Goal: Task Accomplishment & Management: Manage account settings

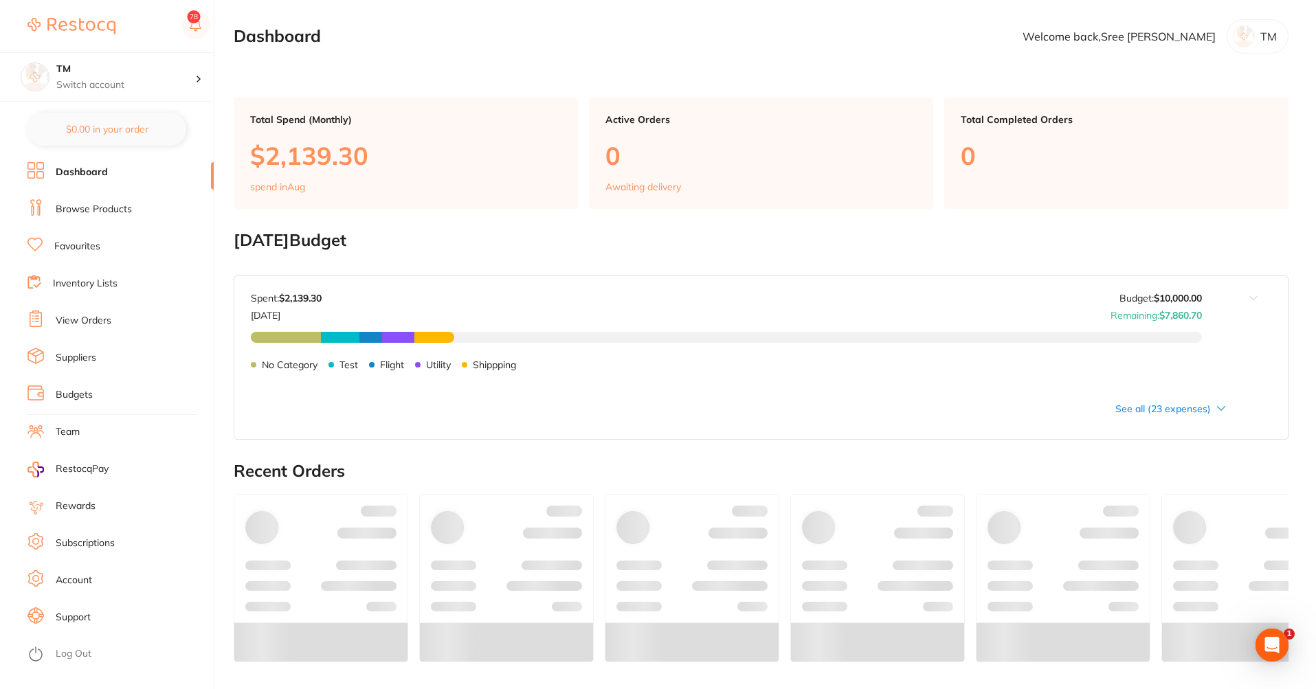
click at [63, 381] on ul "Dashboard Browse Products Favourites Inventory Lists View Orders Suppliers Budg…" at bounding box center [120, 425] width 186 height 527
click at [71, 395] on link "Budgets" at bounding box center [74, 395] width 37 height 14
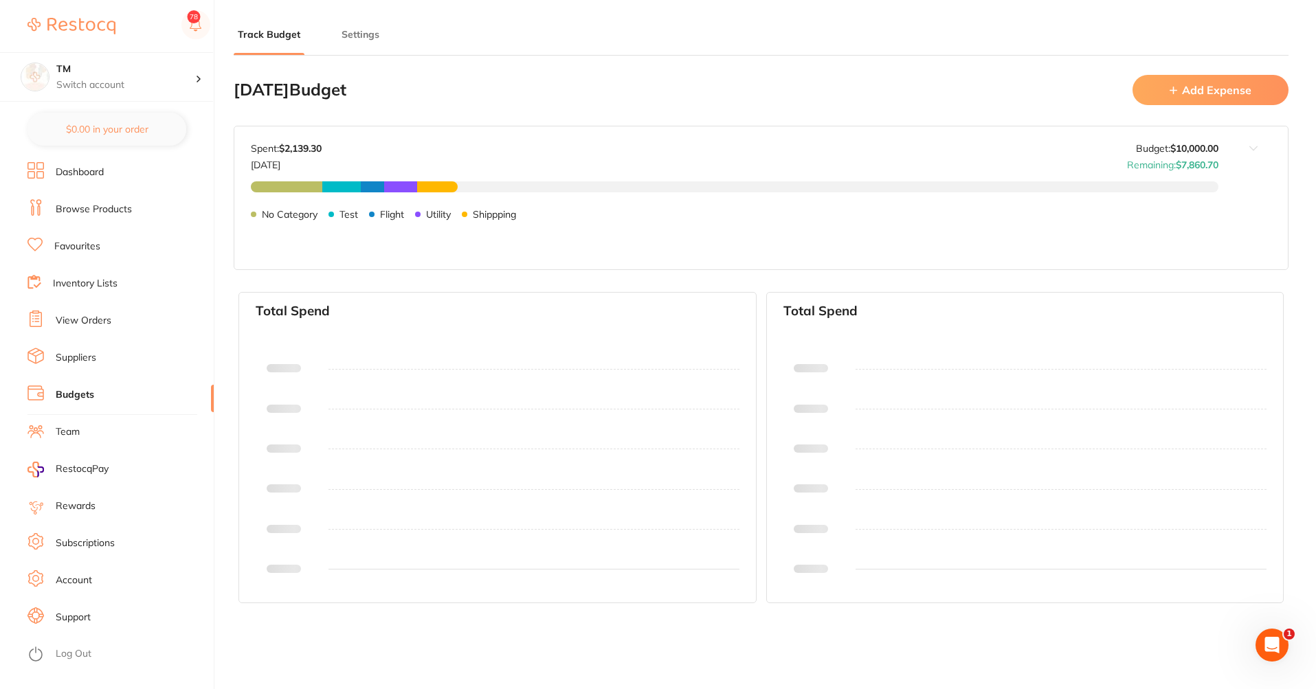
type input "10,000"
type input "0.0"
type input "10,000"
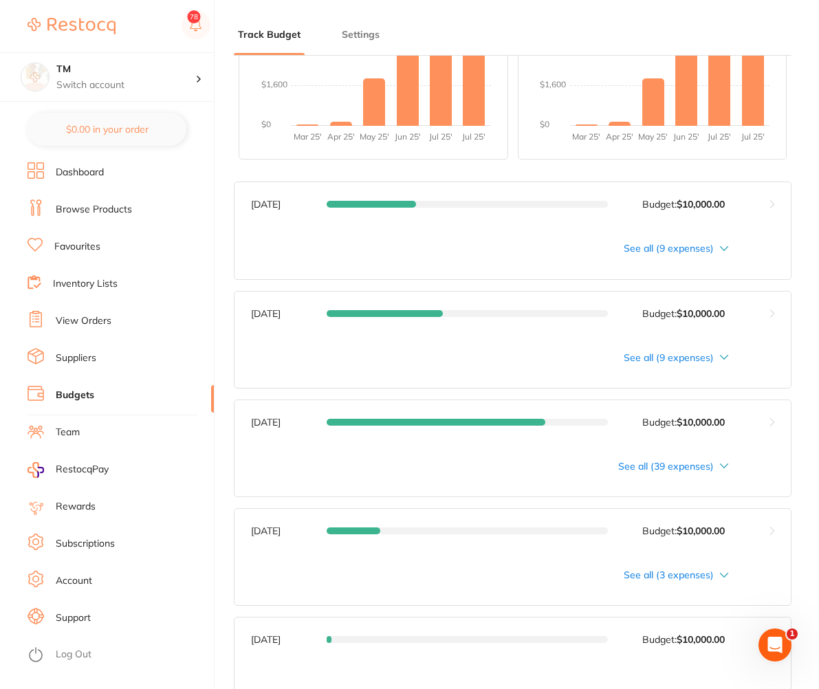
scroll to position [495, 0]
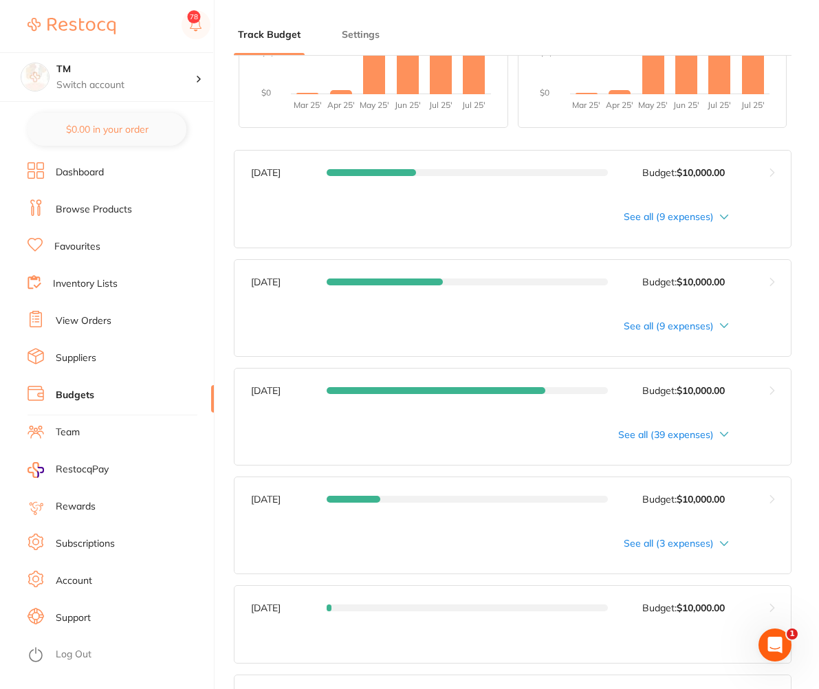
click at [770, 507] on button at bounding box center [771, 499] width 37 height 44
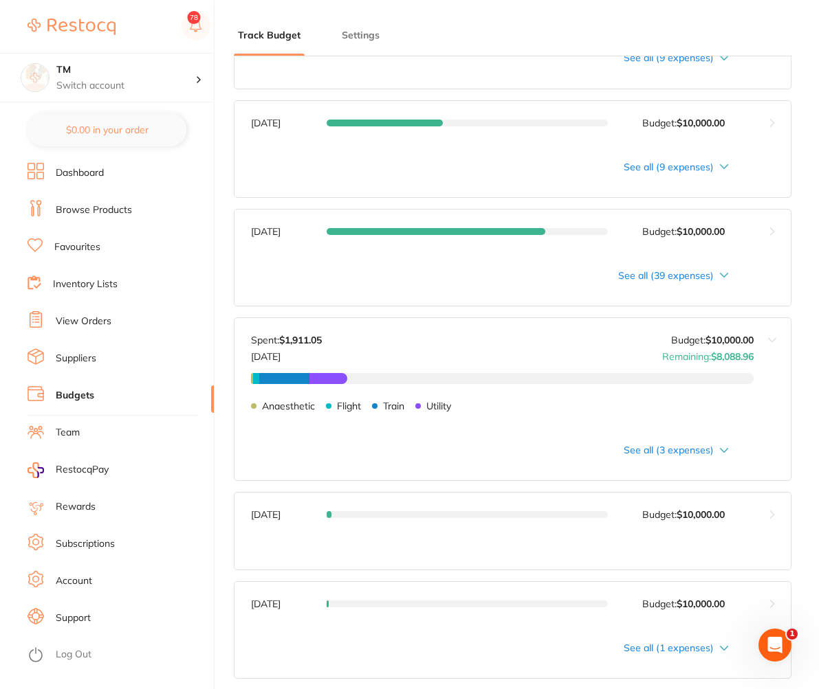
scroll to position [660, 0]
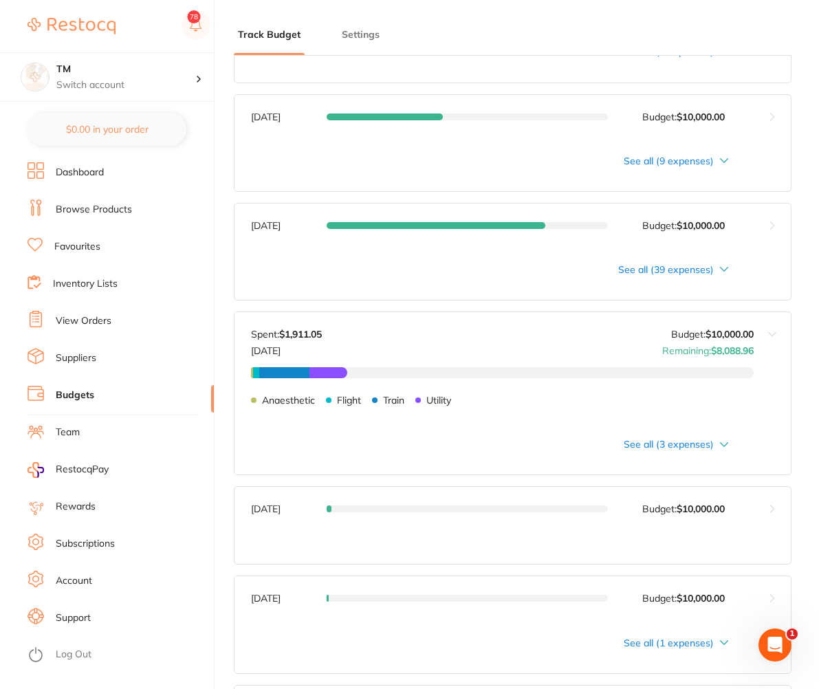
click at [709, 443] on div "Anaesthetic $45.05 Flight $116.00 Train $1,000.00 Utility $750.00 Anaesthetic F…" at bounding box center [502, 405] width 502 height 77
click at [724, 443] on div "Anaesthetic $45.05 Flight $116.00 Train $1,000.00 Utility $750.00 Anaesthetic F…" at bounding box center [502, 405] width 502 height 77
click at [681, 443] on div "Anaesthetic $45.05 Flight $116.00 Train $1,000.00 Utility $750.00 Anaesthetic F…" at bounding box center [502, 405] width 502 height 77
click at [723, 443] on div "Anaesthetic $45.05 Flight $116.00 Train $1,000.00 Utility $750.00 Anaesthetic F…" at bounding box center [502, 405] width 502 height 77
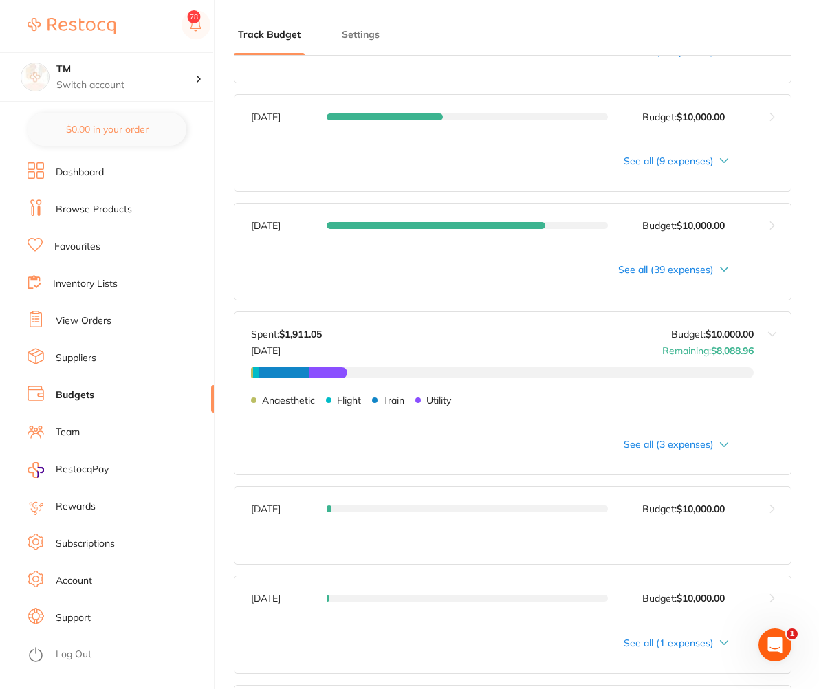
click at [679, 443] on div "Anaesthetic $45.05 Flight $116.00 Train $1,000.00 Utility $750.00 Anaesthetic F…" at bounding box center [502, 405] width 502 height 77
click at [731, 444] on div "Anaesthetic $45.05 Flight $116.00 Train $1,000.00 Utility $750.00 Anaesthetic F…" at bounding box center [502, 405] width 502 height 77
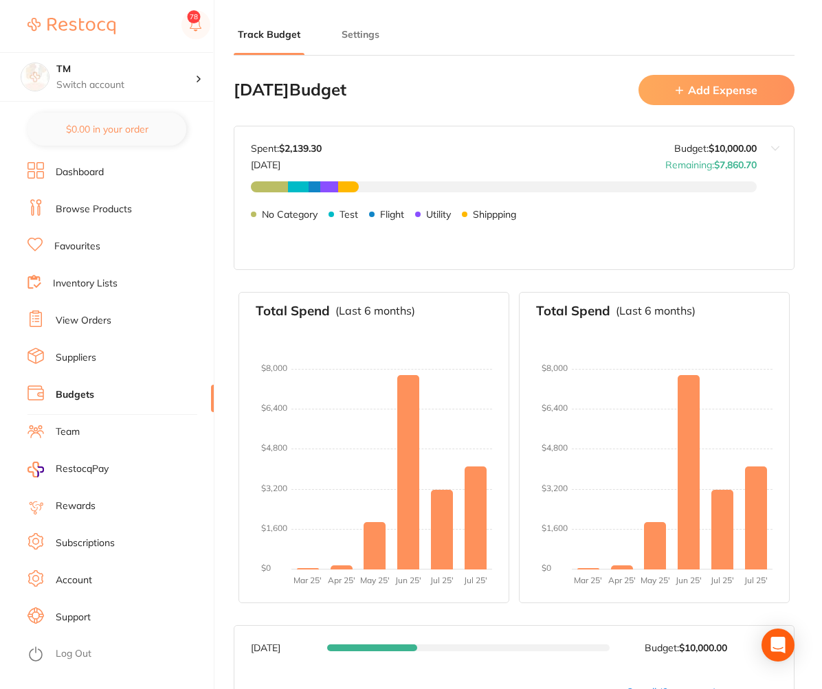
type input "10,000"
type input "0.0"
type input "10,000"
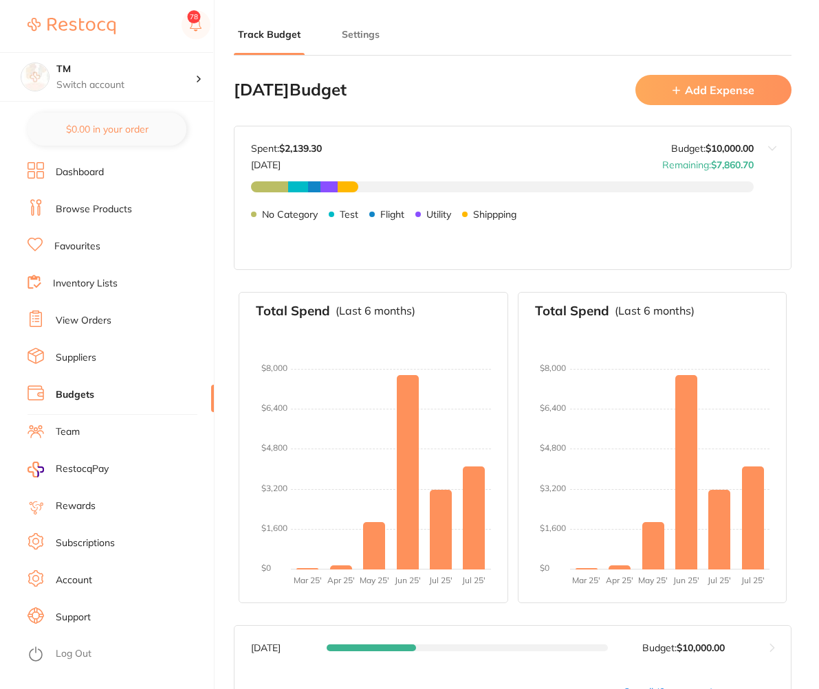
scroll to position [597, 0]
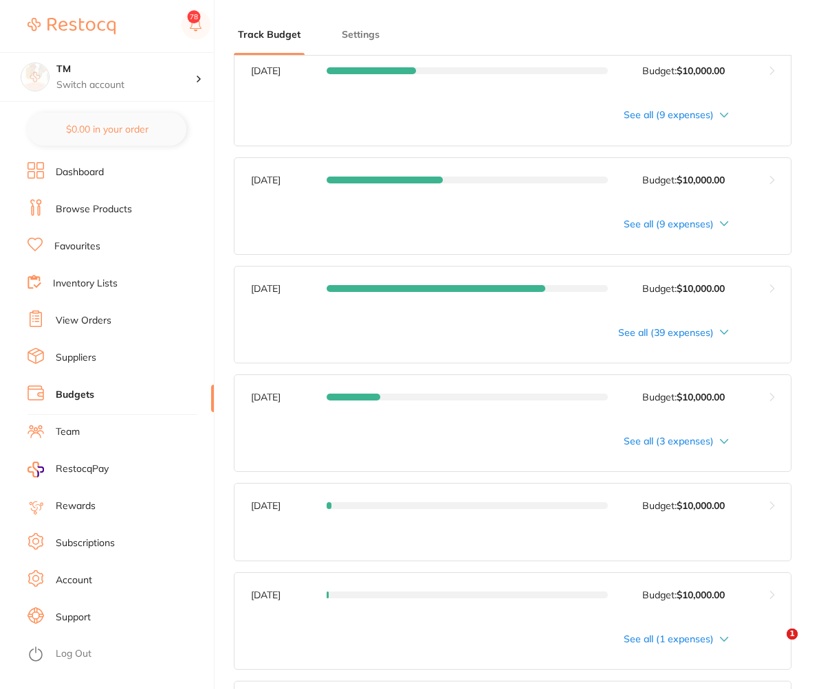
click at [715, 445] on div "See all (3 expenses)" at bounding box center [490, 441] width 478 height 11
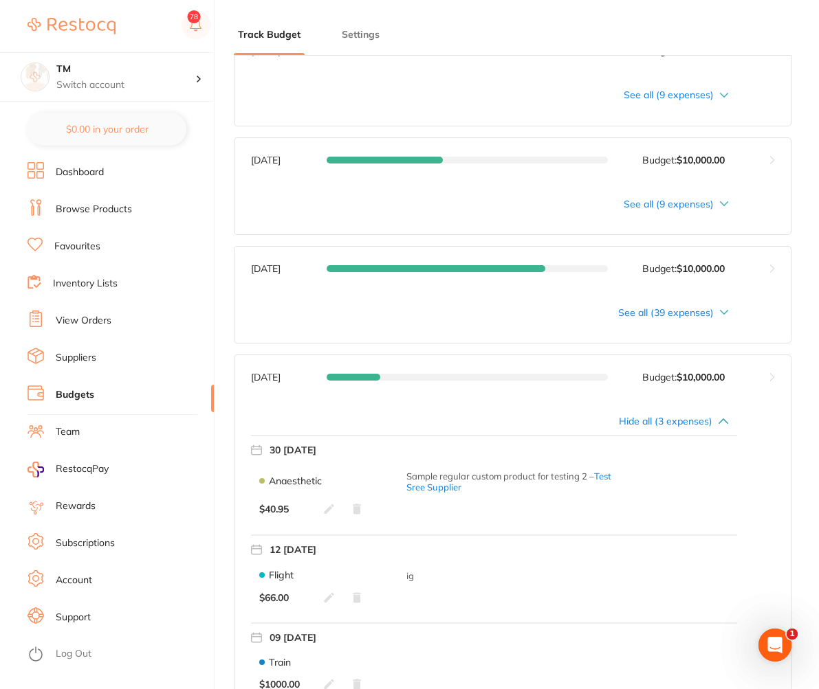
scroll to position [762, 0]
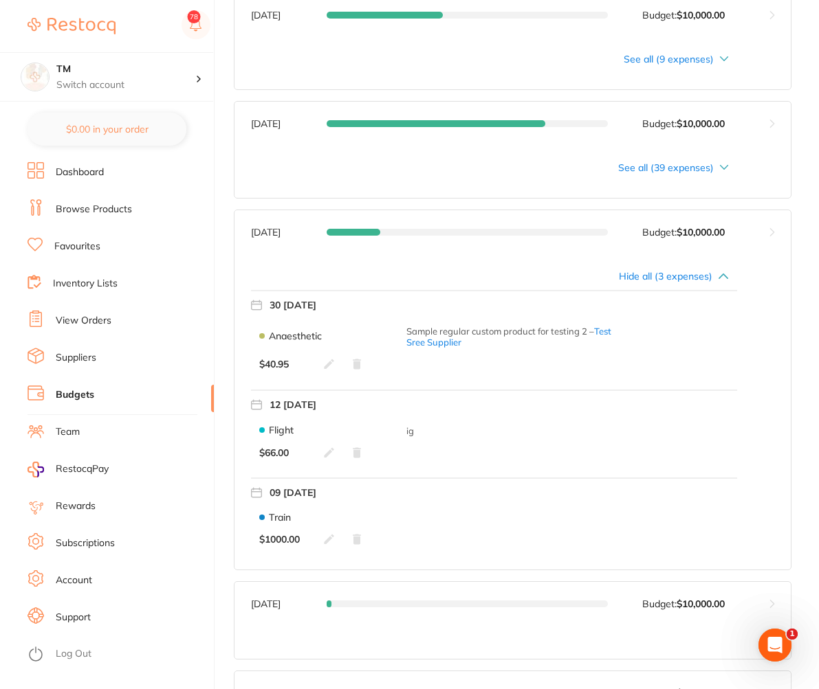
click at [766, 234] on button at bounding box center [771, 232] width 37 height 44
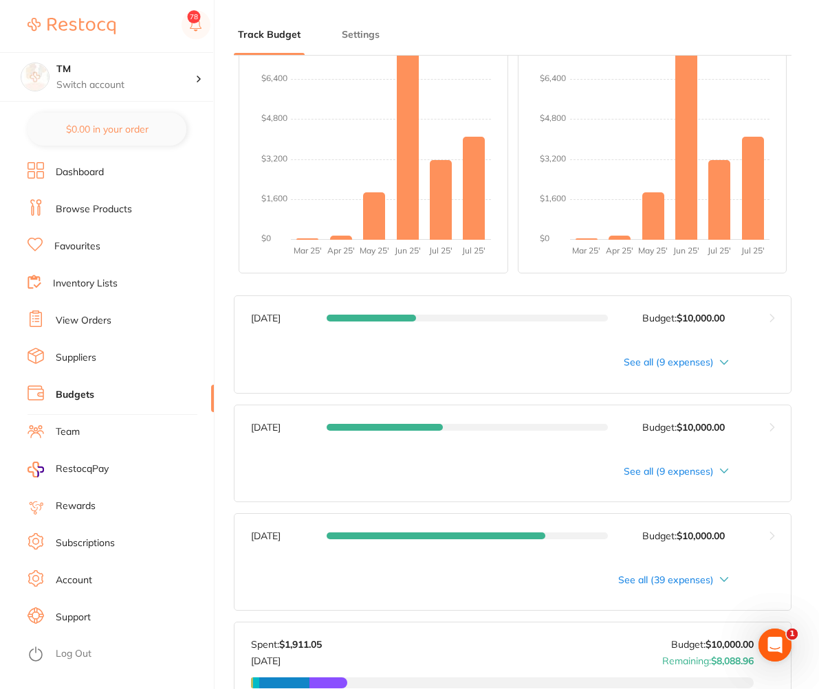
scroll to position [0, 0]
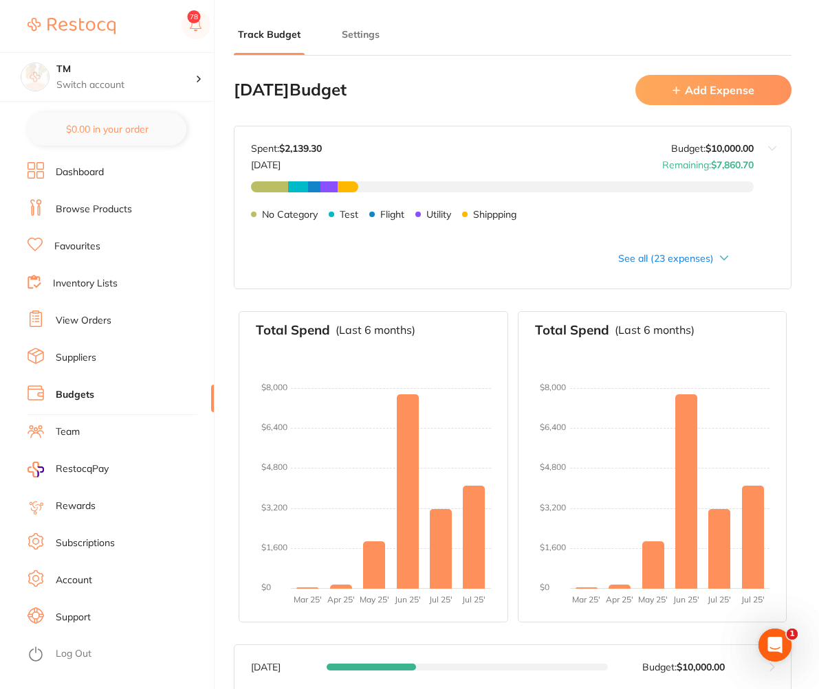
click at [683, 84] on button "Add Expense" at bounding box center [713, 90] width 156 height 30
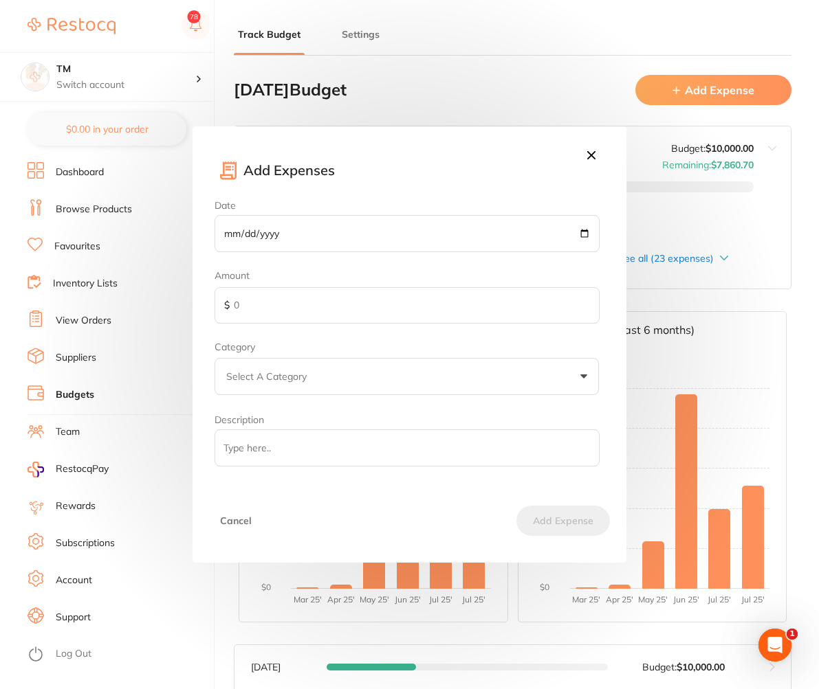
click at [592, 233] on input "Date" at bounding box center [406, 233] width 384 height 37
click at [586, 233] on input "Date" at bounding box center [406, 233] width 384 height 37
type input "2025-05-03"
click at [324, 305] on input "text" at bounding box center [406, 305] width 384 height 37
type input "500"
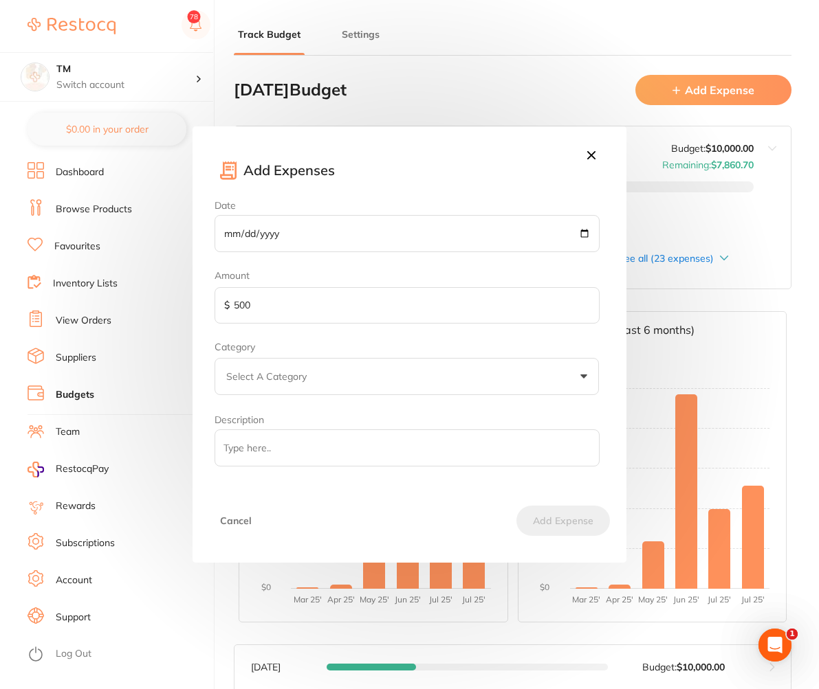
click at [467, 386] on button "Select A Category" at bounding box center [406, 376] width 384 height 37
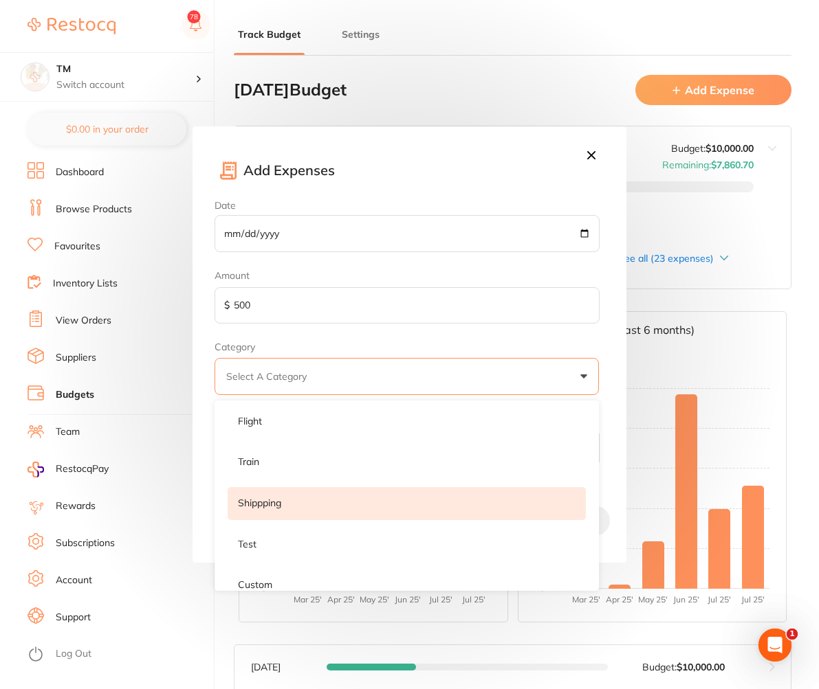
scroll to position [56, 0]
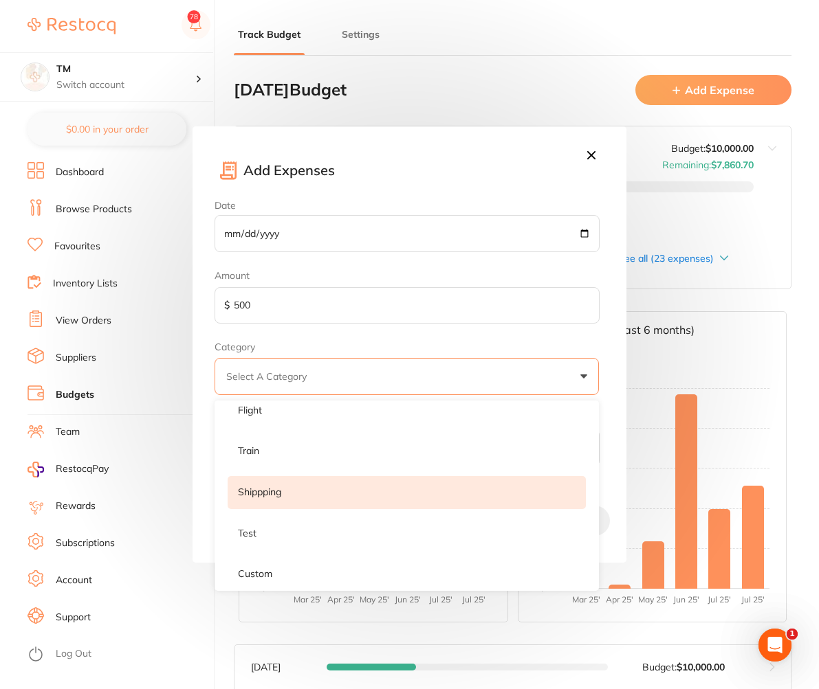
click at [384, 489] on li "Shippping" at bounding box center [407, 492] width 358 height 33
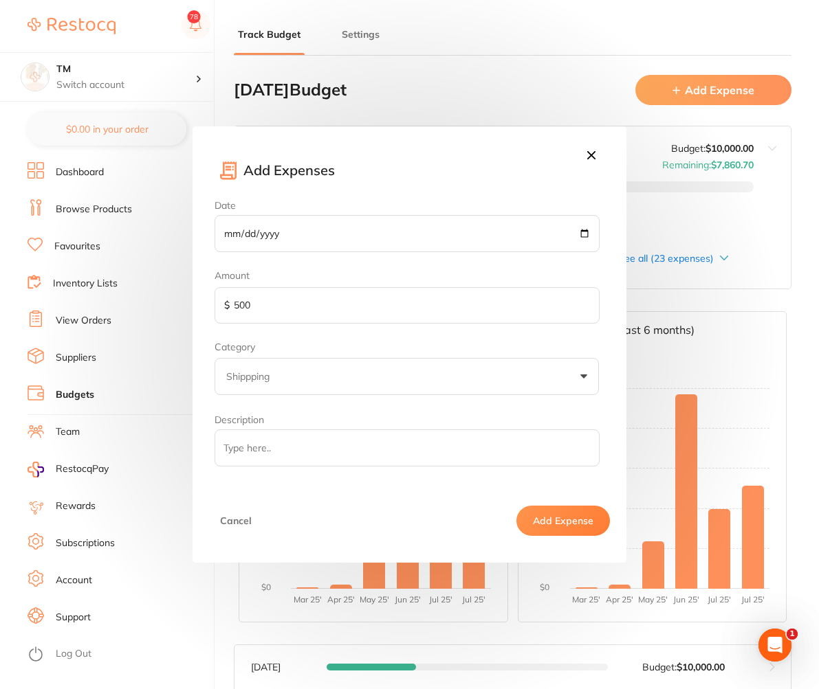
click at [578, 511] on button "Add Expense" at bounding box center [562, 521] width 93 height 30
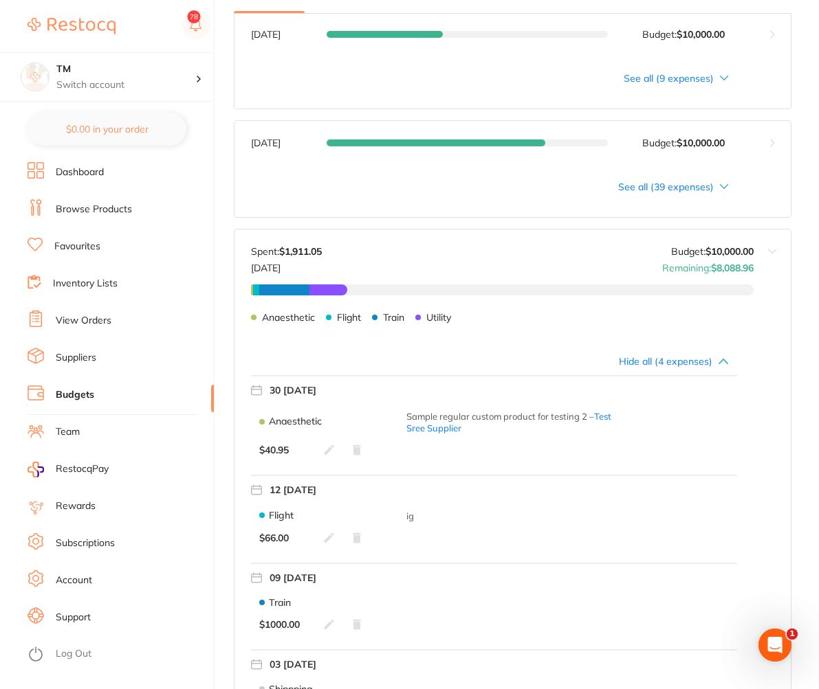
scroll to position [825, 0]
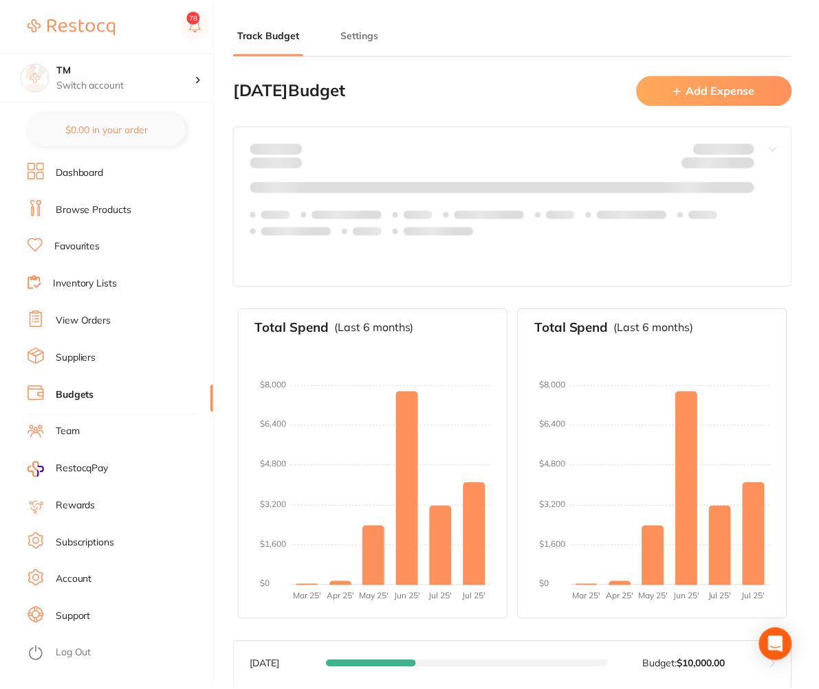
scroll to position [561, 0]
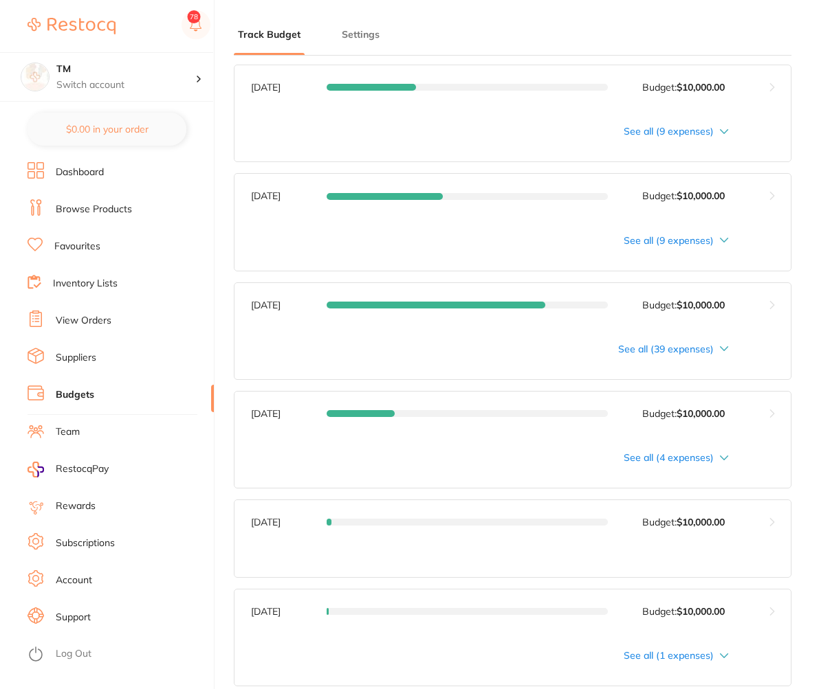
type input "10,000"
type input "0.0"
type input "10,000"
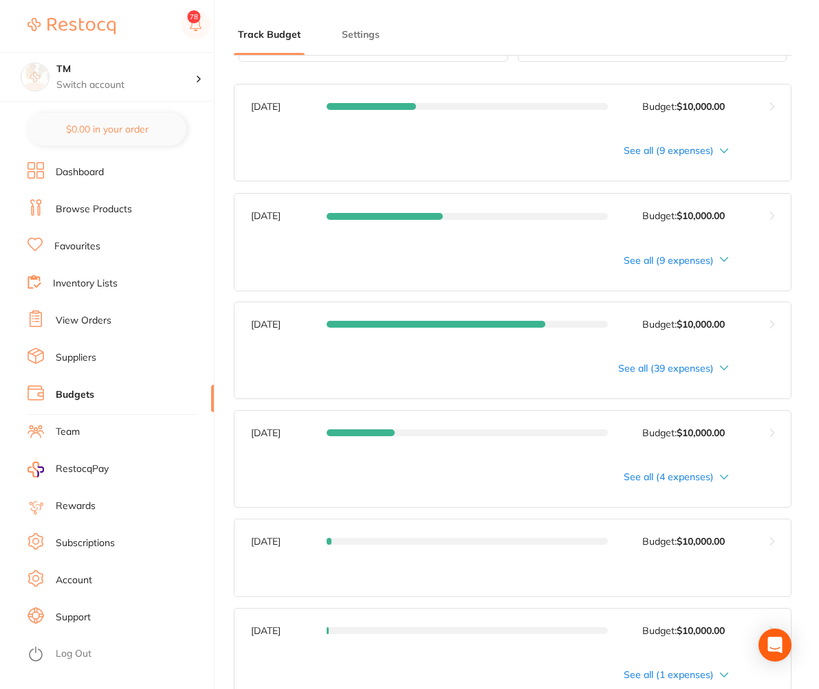
click at [773, 411] on button at bounding box center [771, 433] width 37 height 44
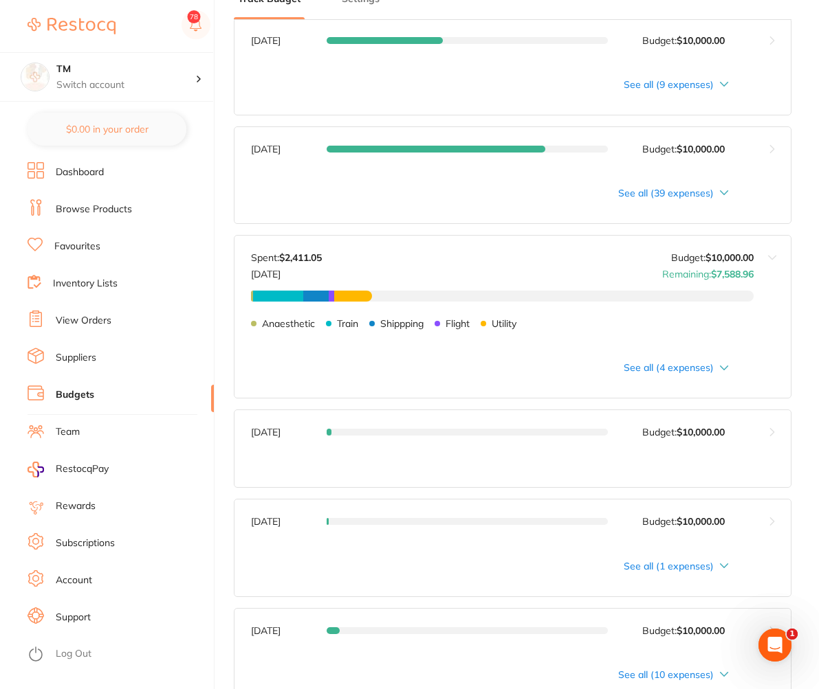
scroll to position [745, 0]
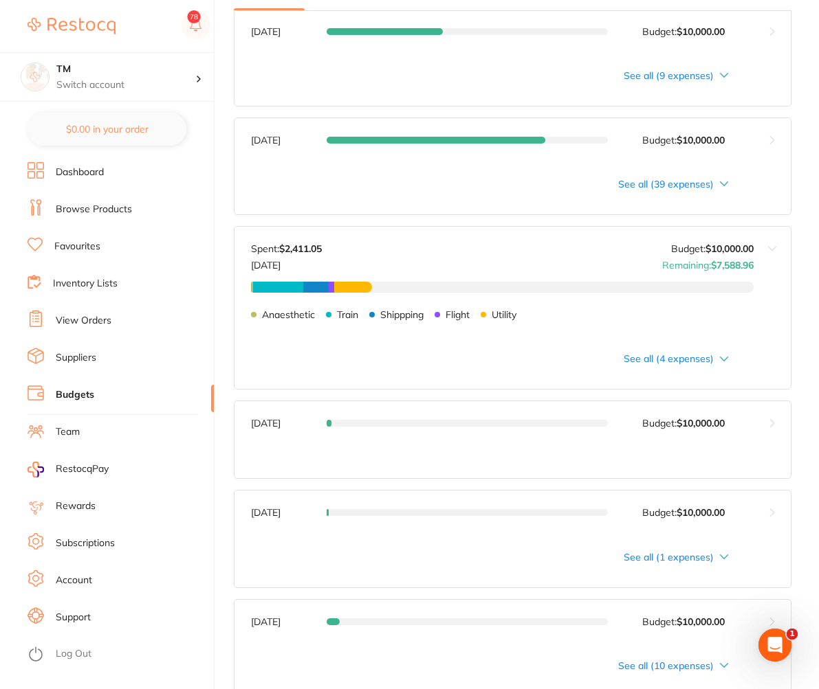
click at [729, 362] on div "See all (4 expenses)" at bounding box center [494, 358] width 486 height 11
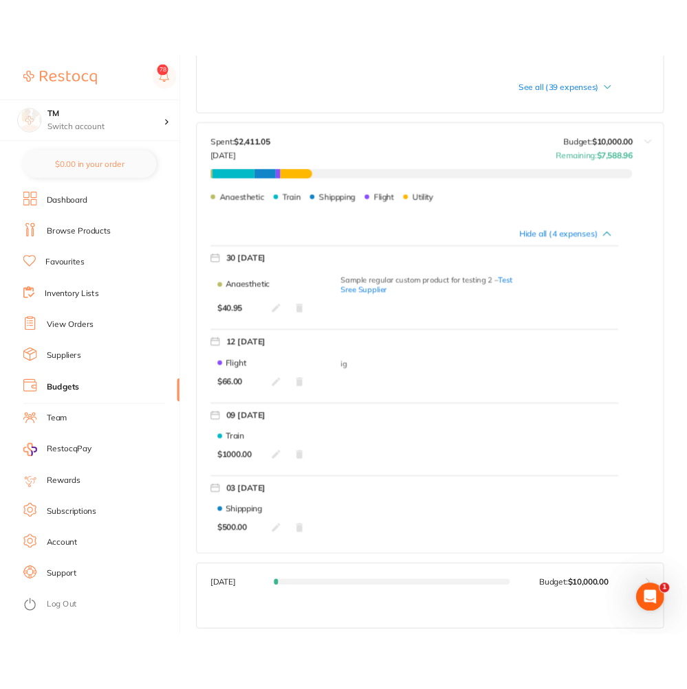
scroll to position [910, 0]
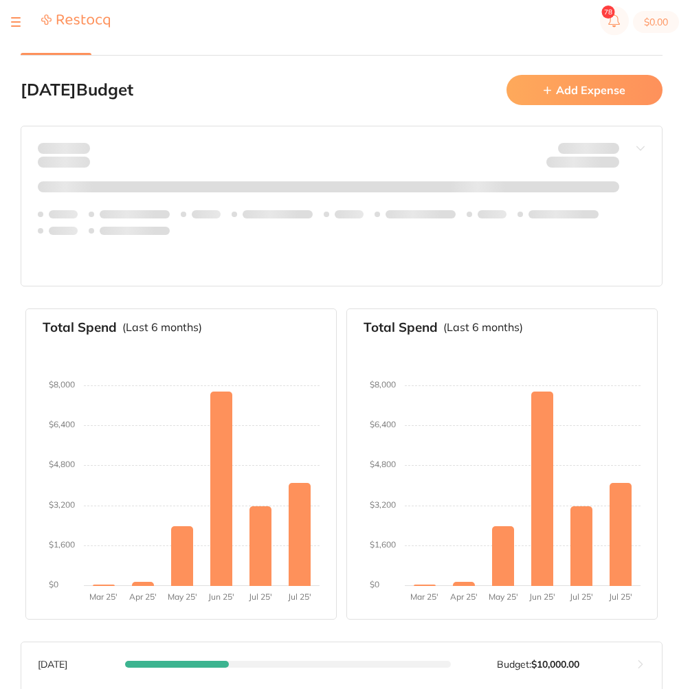
type input "10,000"
type input "0.0"
type input "10,000"
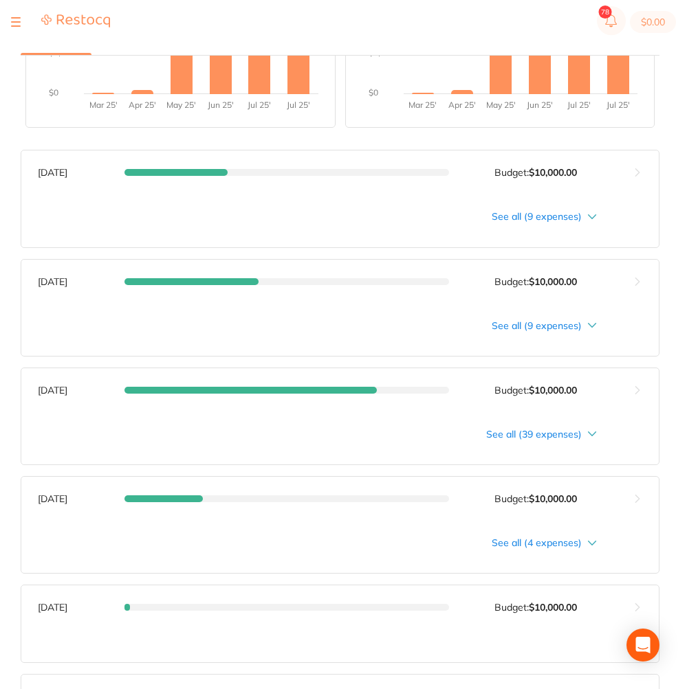
scroll to position [514, 0]
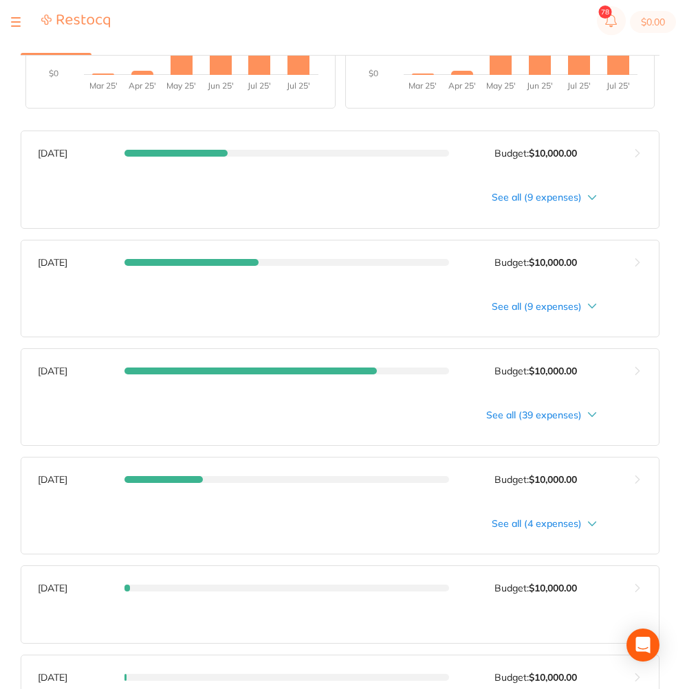
click at [628, 482] on button at bounding box center [638, 480] width 42 height 44
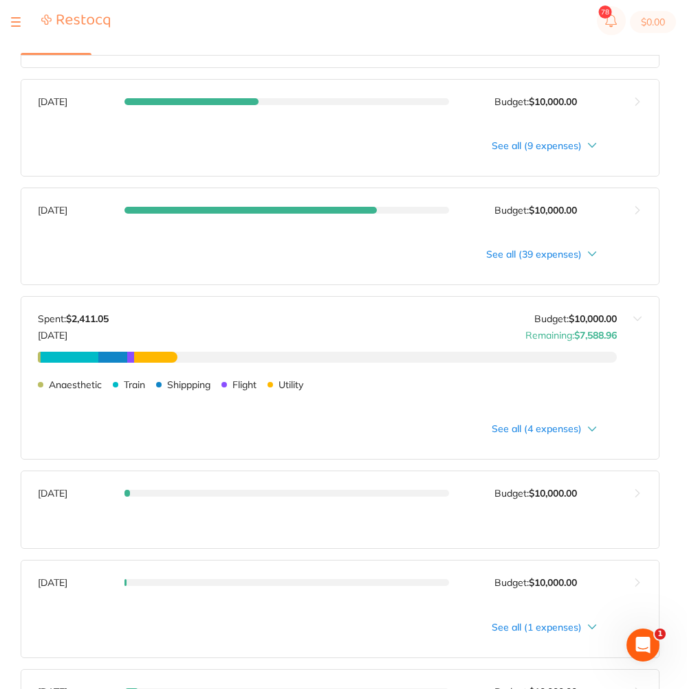
scroll to position [679, 0]
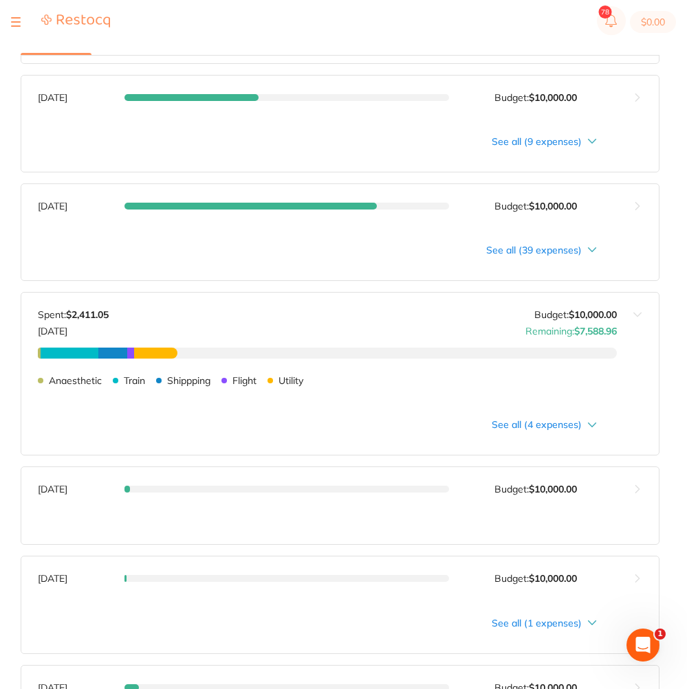
click at [562, 430] on div "See all (4 expenses)" at bounding box center [317, 424] width 559 height 11
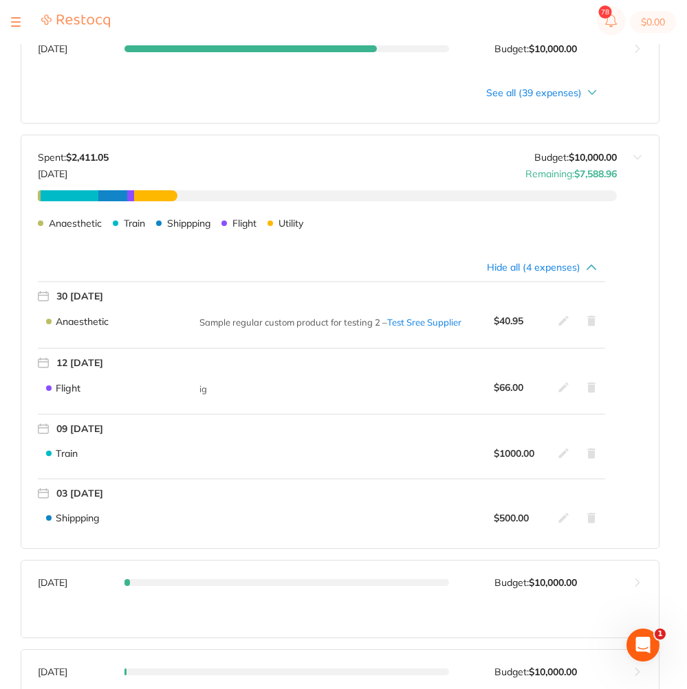
scroll to position [844, 0]
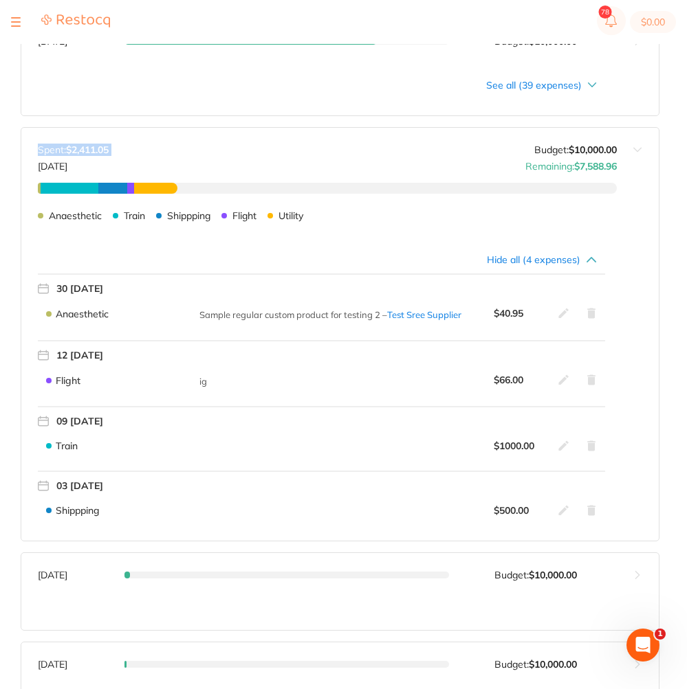
drag, startPoint x: 151, startPoint y: 144, endPoint x: 154, endPoint y: 156, distance: 12.7
click at [154, 156] on div "Spent: $2,411.05 May 2025 Budget: $10,000.00 Remaining: $7,588.96" at bounding box center [327, 157] width 579 height 27
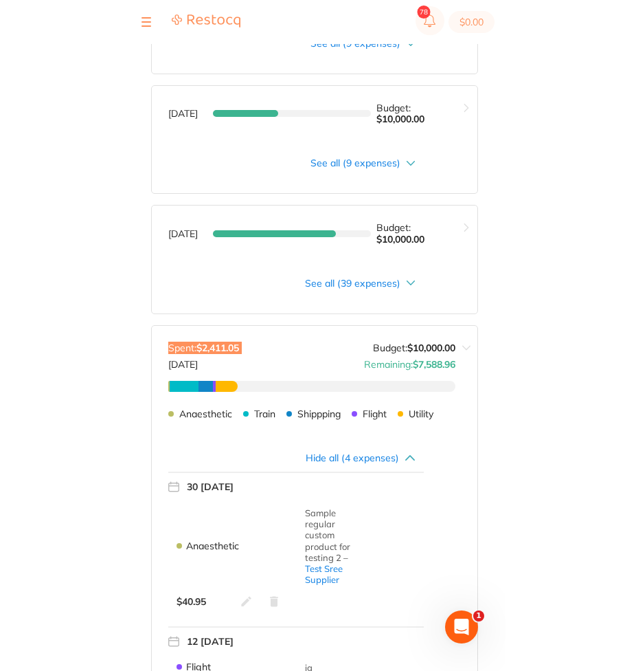
scroll to position [679, 0]
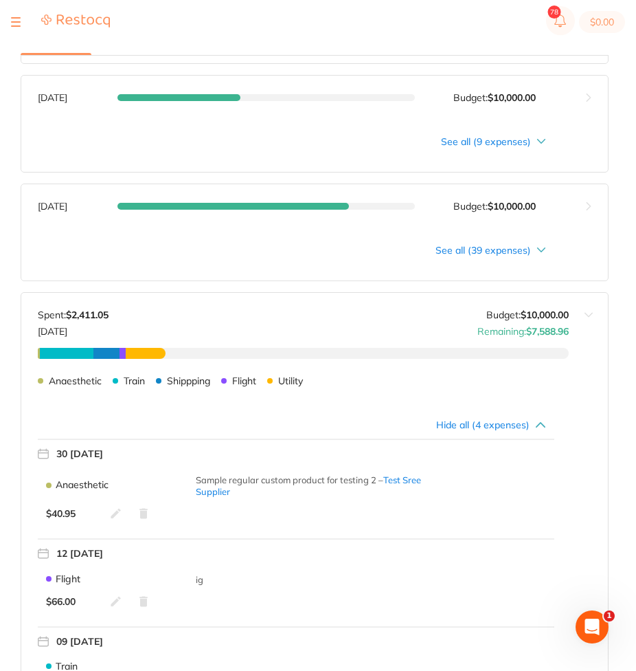
click at [296, 301] on div "May 2025 Budget: $10,000.00 Spent: $2,411.05 May 2025 Budget: $10,000.00 Remain…" at bounding box center [295, 348] width 548 height 110
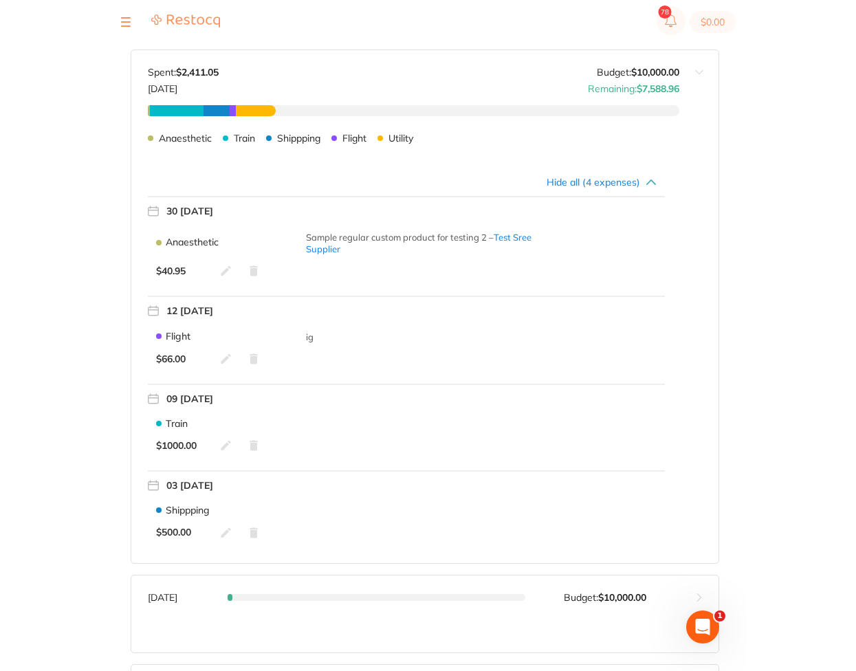
scroll to position [762, 0]
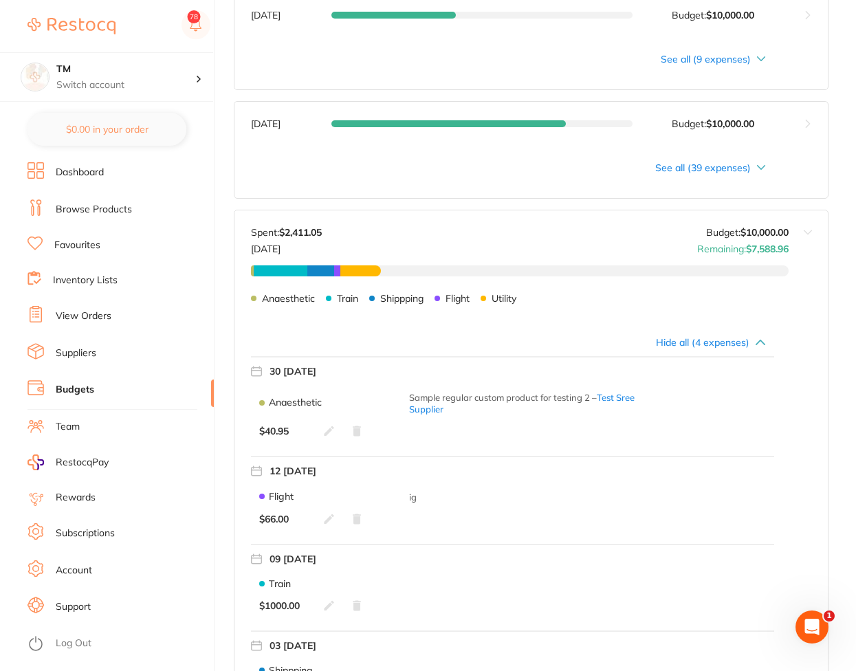
click at [85, 320] on link "View Orders" at bounding box center [84, 316] width 56 height 14
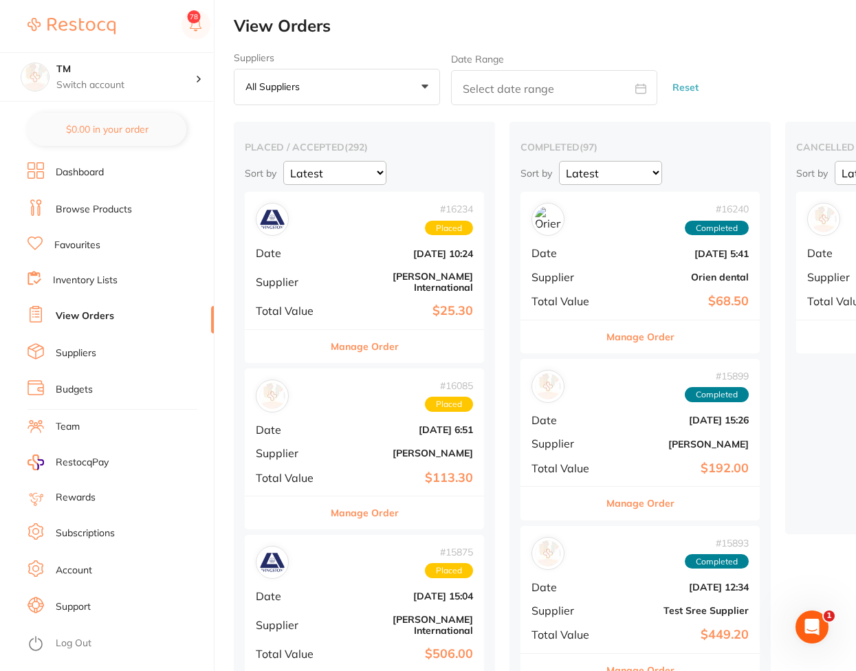
click at [485, 83] on input "text" at bounding box center [554, 87] width 206 height 35
select select "7"
select select "2025"
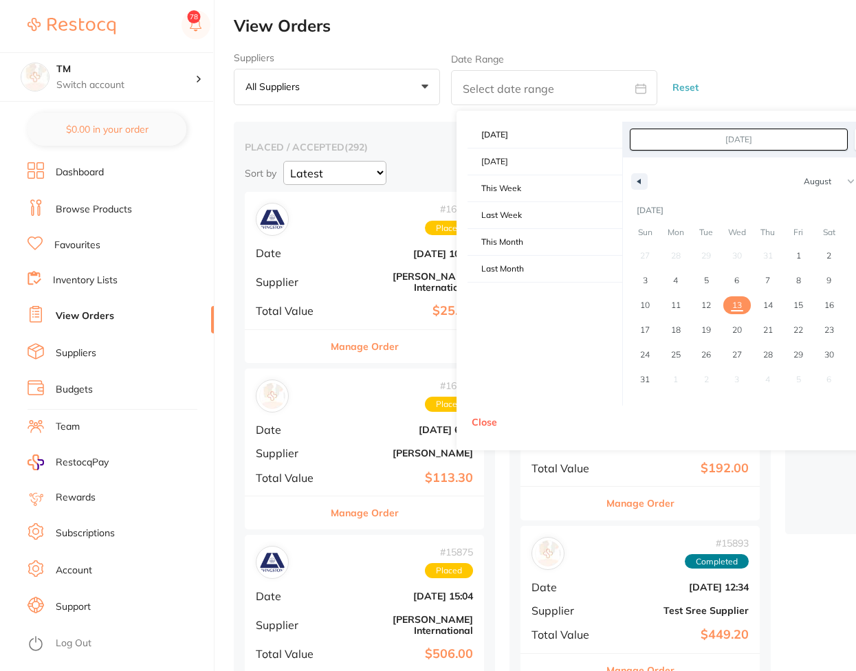
click at [637, 91] on icon at bounding box center [640, 88] width 11 height 11
click at [634, 179] on icon "button" at bounding box center [637, 181] width 7 height 5
select select "4"
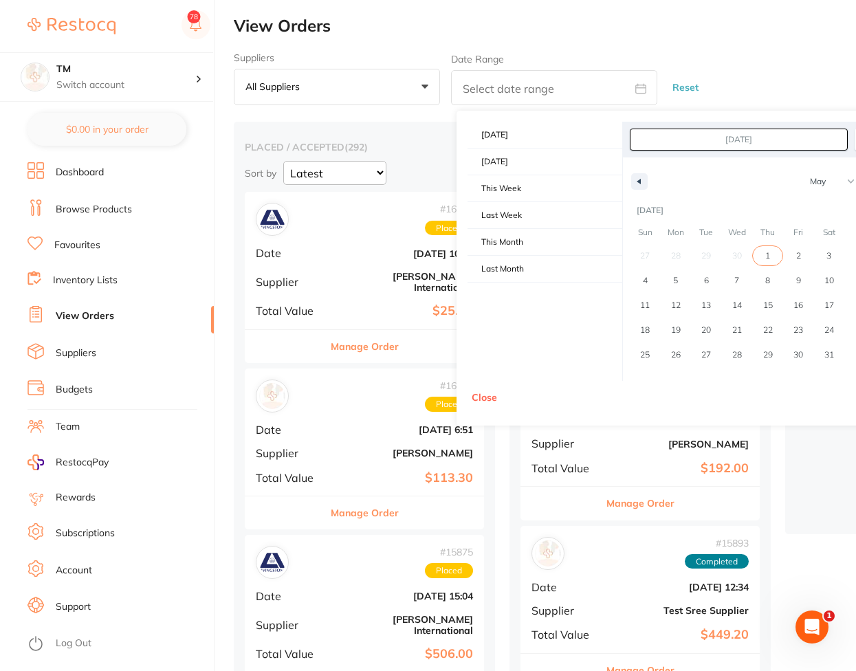
click at [689, 256] on span "1" at bounding box center [767, 255] width 5 height 25
type input "May 1, 2025"
click at [689, 357] on span "31" at bounding box center [828, 355] width 31 height 18
type input "May 31, 2025"
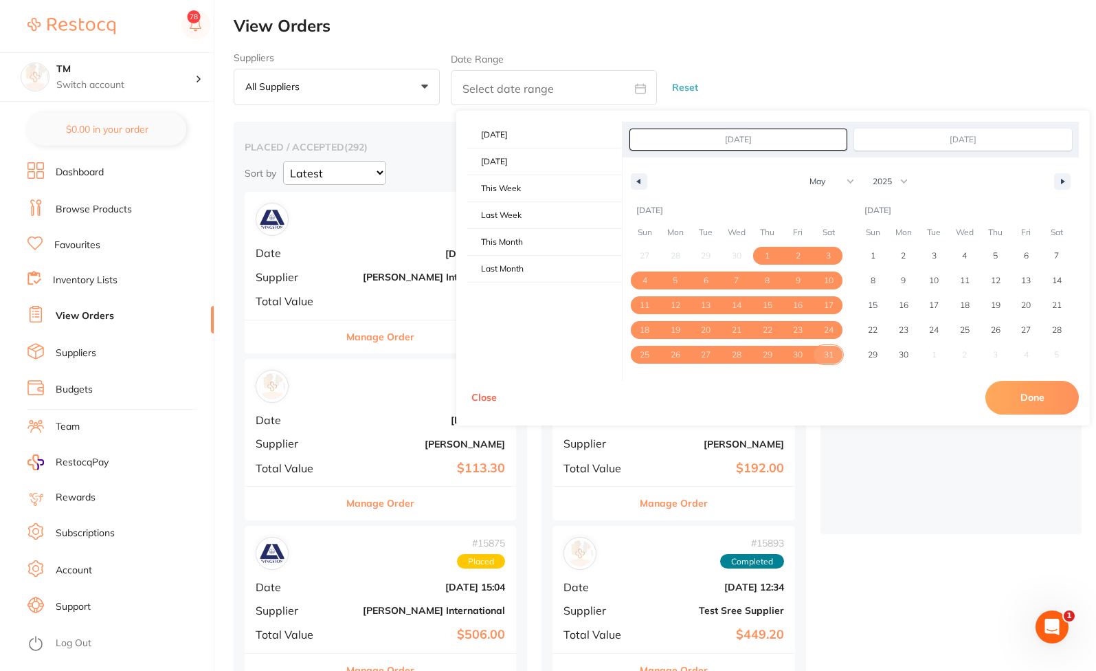
click at [689, 388] on button "Done" at bounding box center [1032, 397] width 93 height 33
type input "May 1 2025 to May 31 2025"
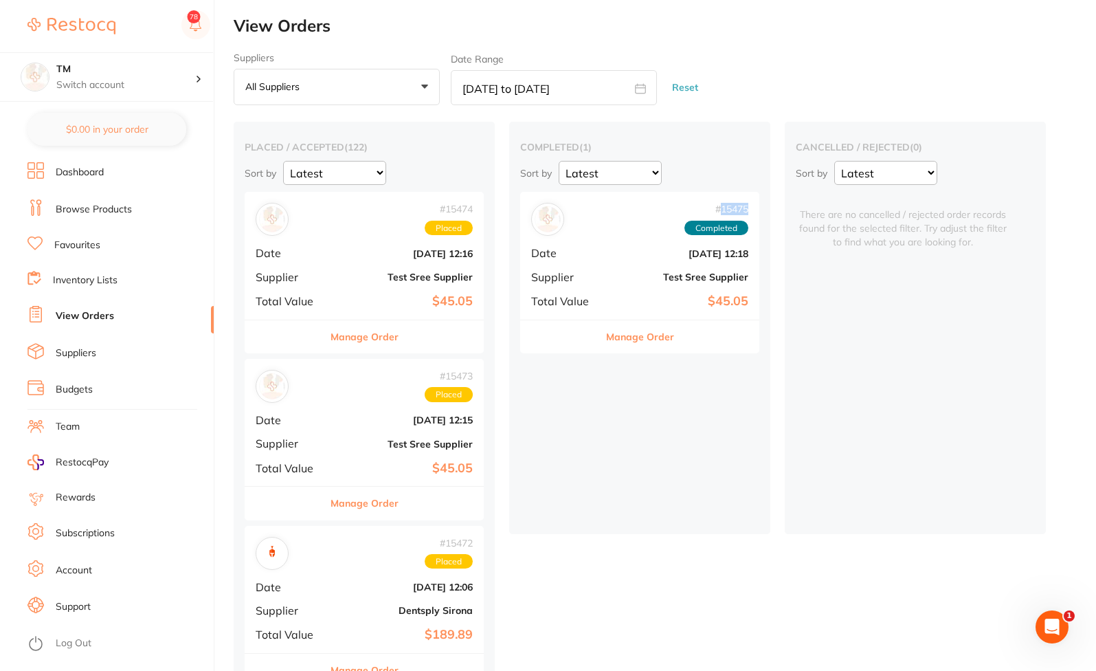
drag, startPoint x: 720, startPoint y: 208, endPoint x: 751, endPoint y: 208, distance: 30.9
click at [689, 208] on div "# 15475 Completed Date May 30 2025, 12:18 Supplier Test Sree Supplier Total Val…" at bounding box center [639, 255] width 239 height 127
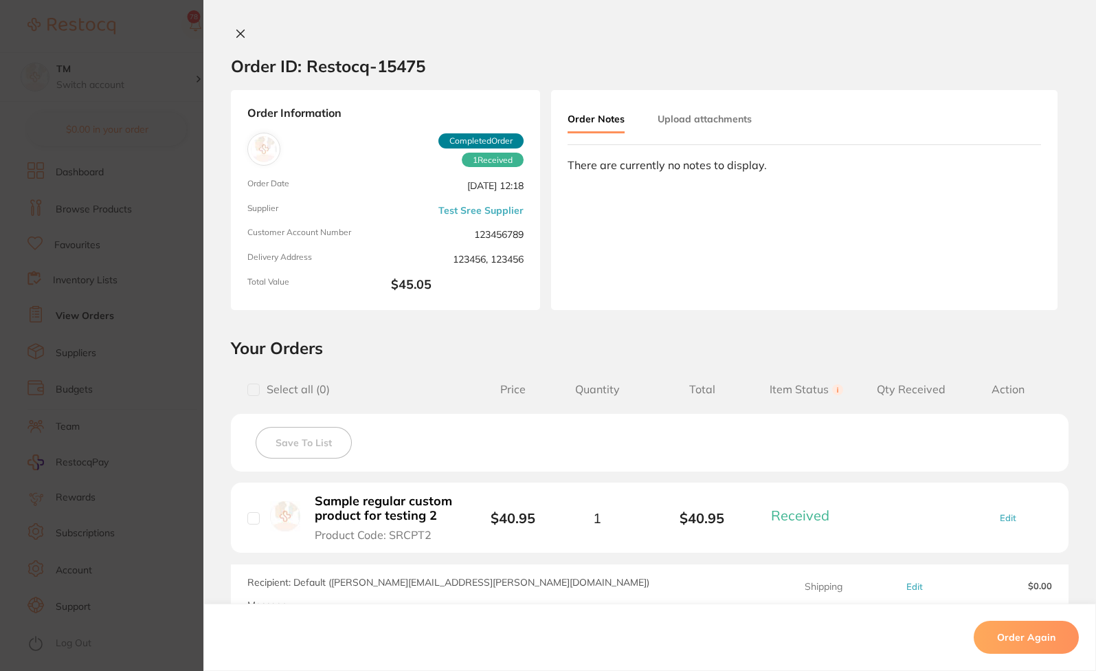
click at [235, 29] on icon at bounding box center [240, 33] width 11 height 11
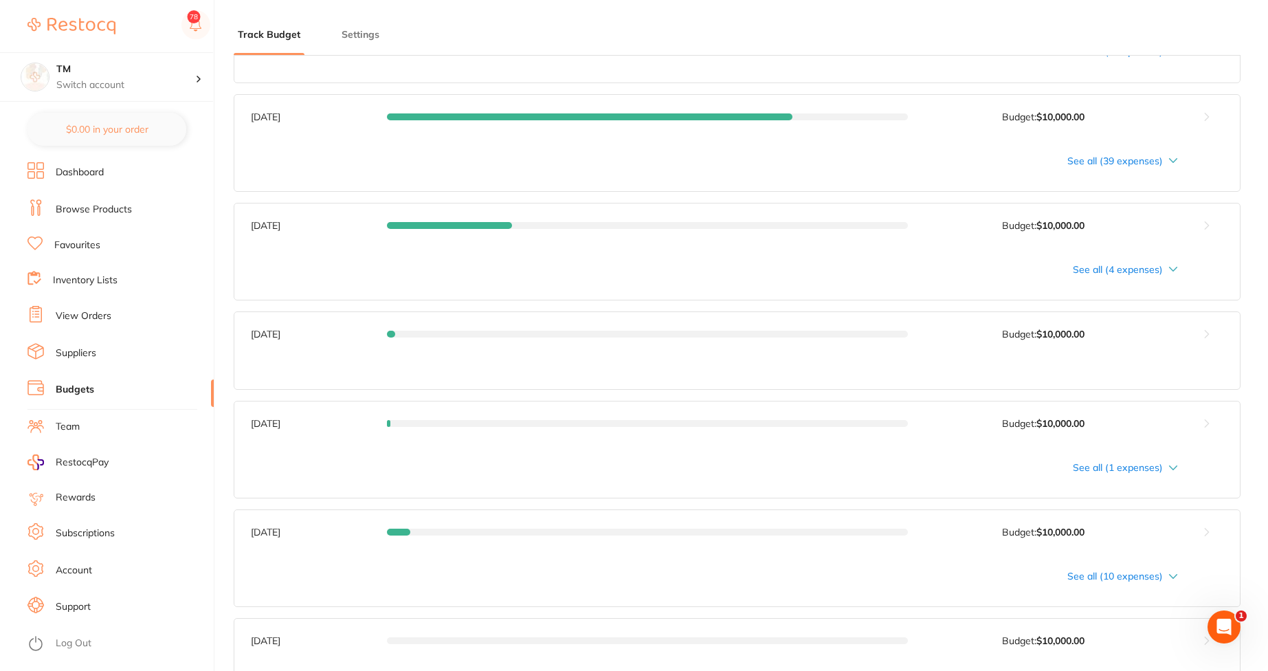
click at [1157, 269] on div "See all (4 expenses)" at bounding box center [714, 269] width 927 height 11
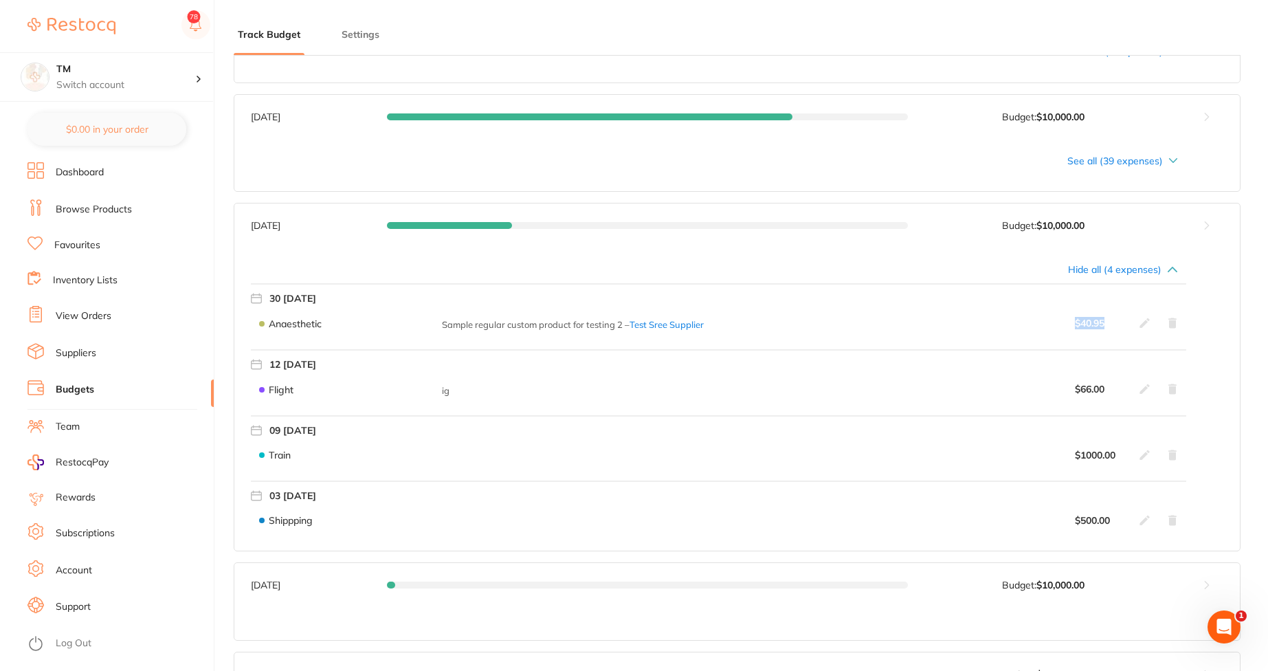
drag, startPoint x: 1074, startPoint y: 322, endPoint x: 1118, endPoint y: 324, distance: 44.1
click at [1118, 324] on div "Anaesthetic Sample regular custom product for testing 2 – Test Sree Supplier $ …" at bounding box center [718, 323] width 935 height 29
click at [1203, 225] on button at bounding box center [1207, 225] width 66 height 44
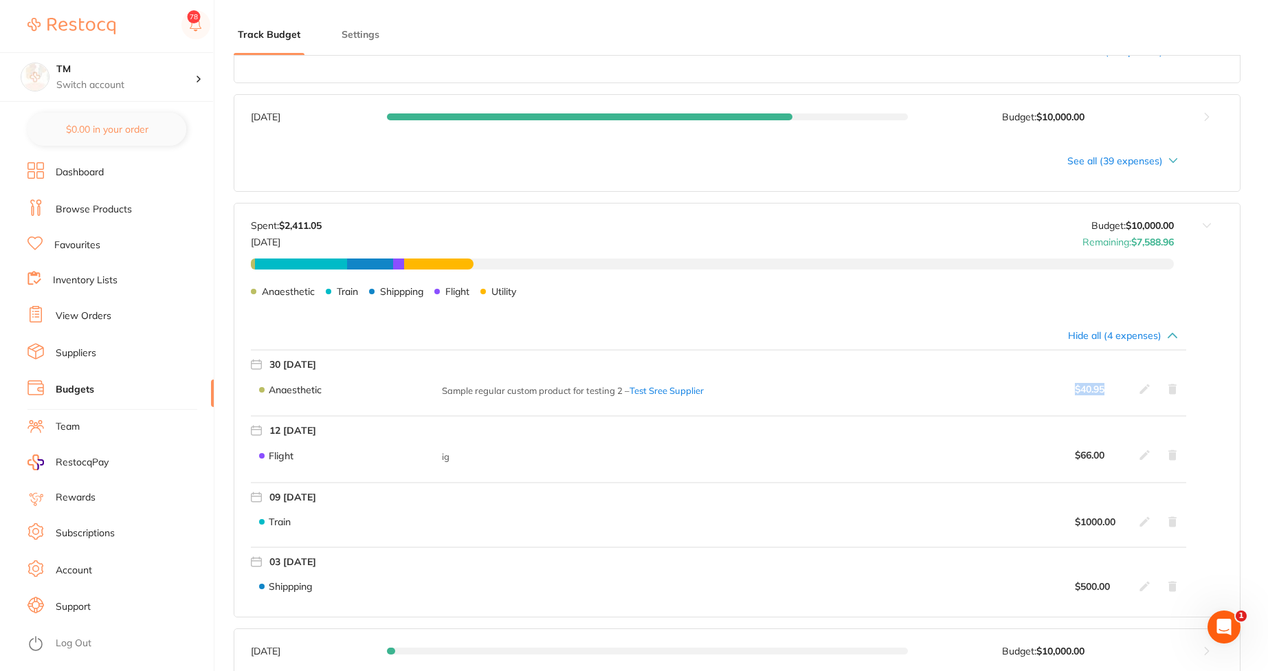
scroll to position [577, 0]
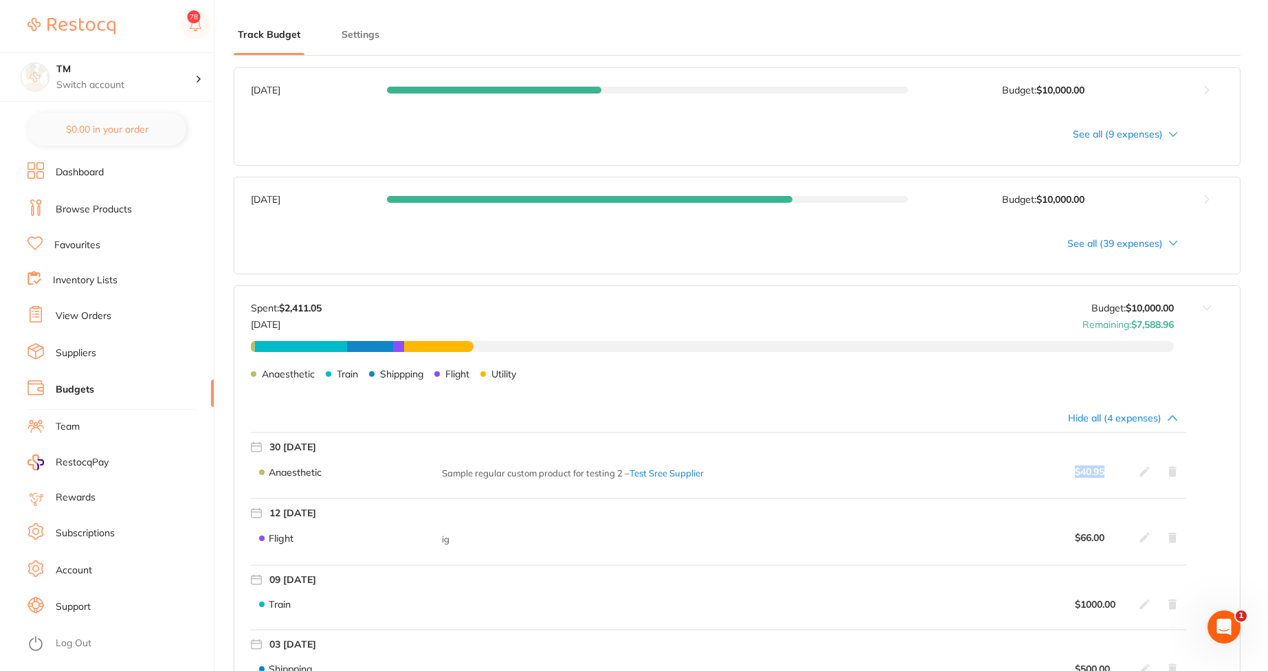
click at [1210, 306] on button at bounding box center [1207, 341] width 66 height 110
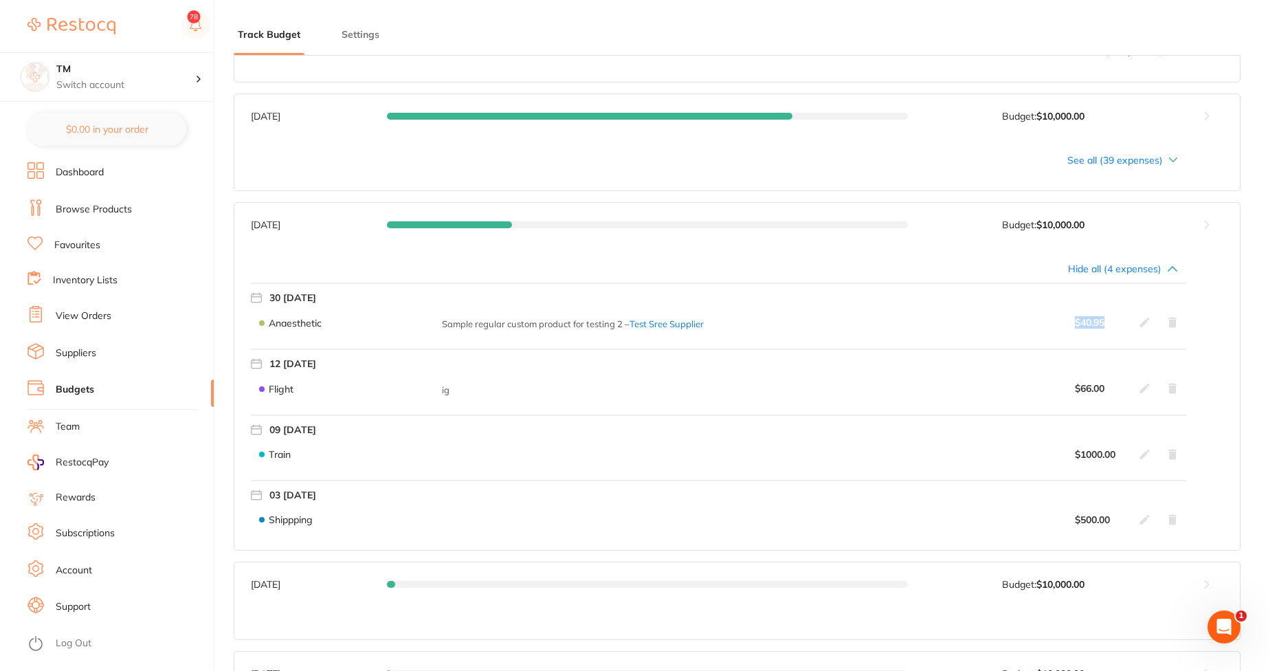
scroll to position [742, 0]
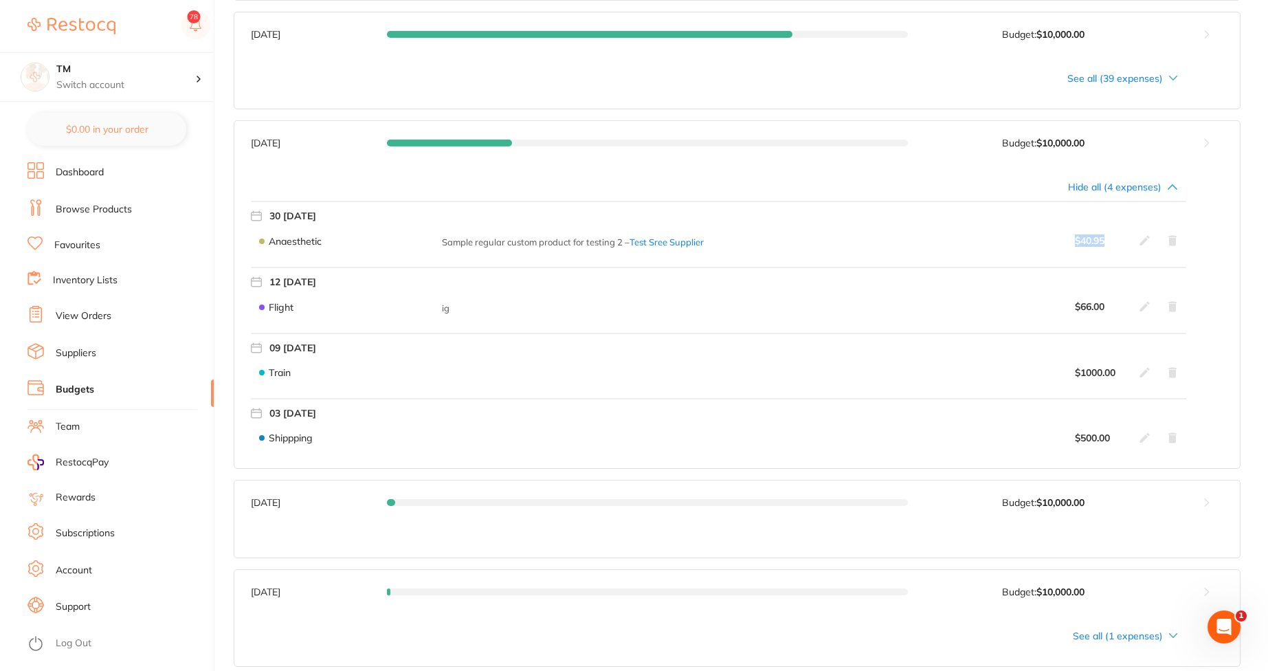
click at [1201, 146] on button at bounding box center [1207, 143] width 66 height 44
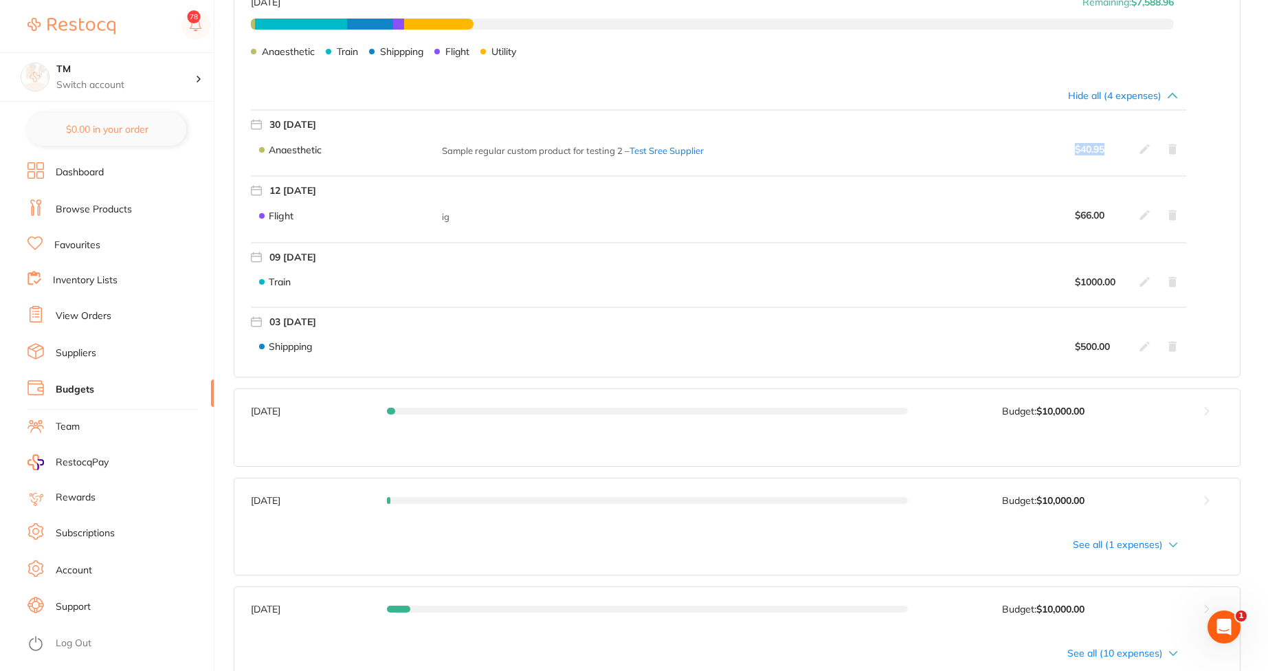
scroll to position [1155, 0]
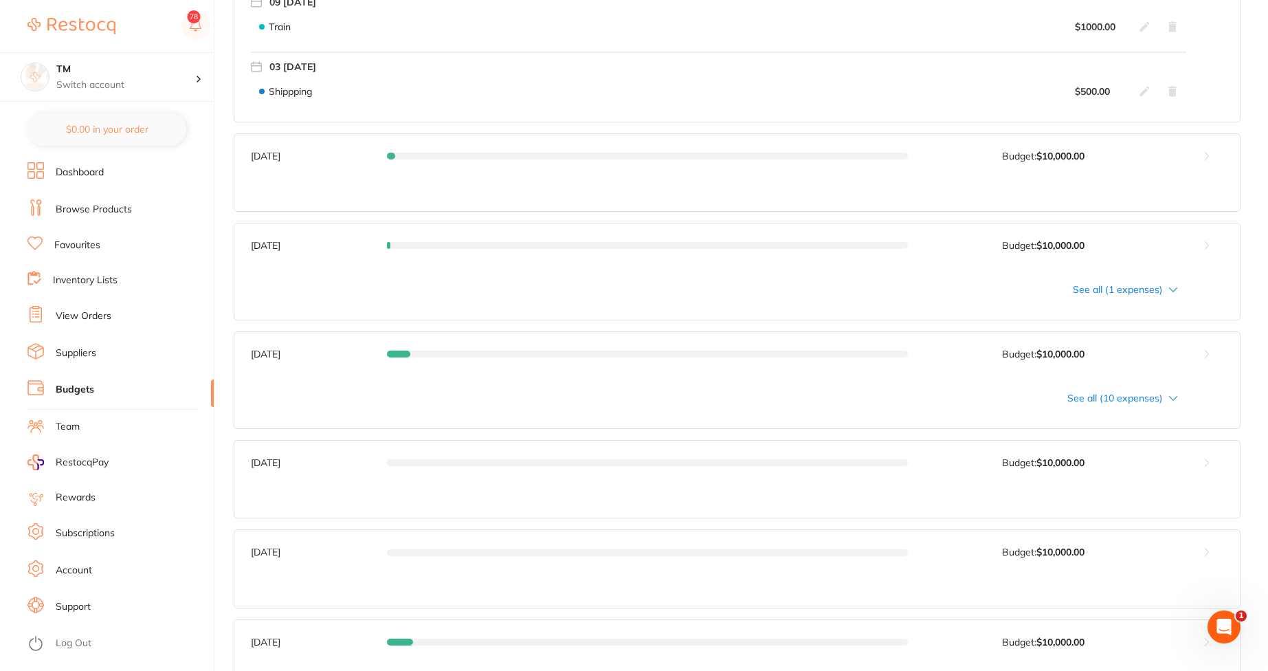
click at [1201, 159] on button at bounding box center [1207, 156] width 66 height 44
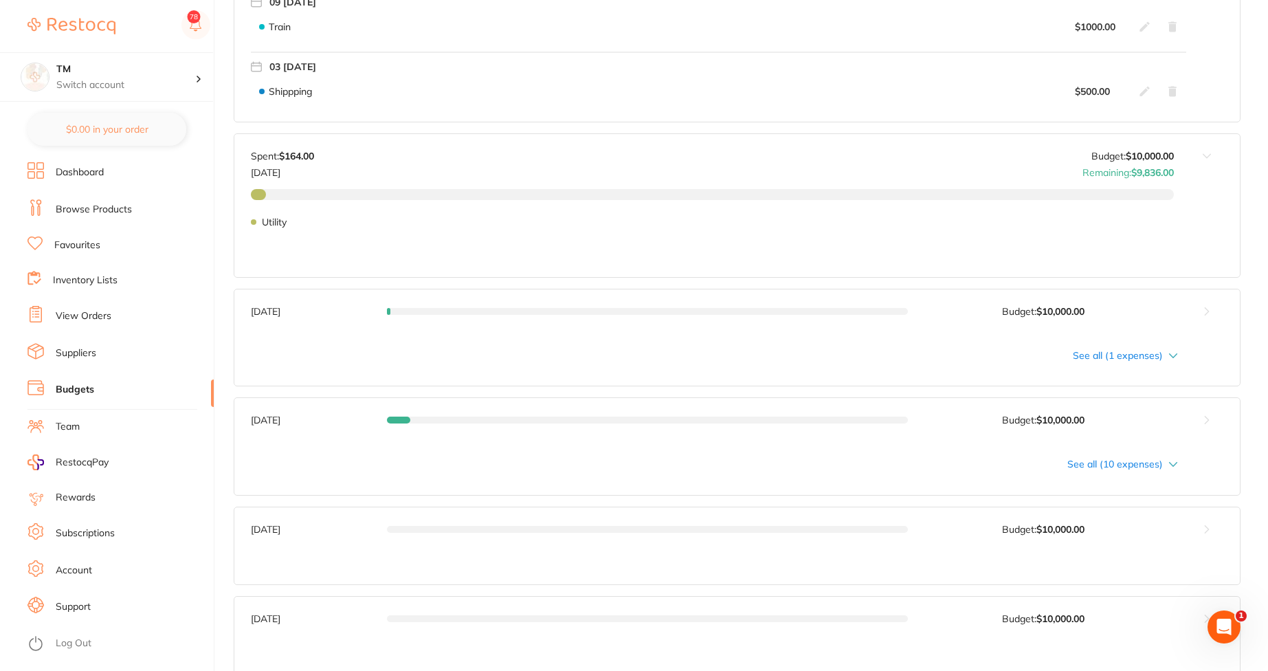
click at [1116, 357] on div "See all (1 expenses)" at bounding box center [714, 355] width 927 height 11
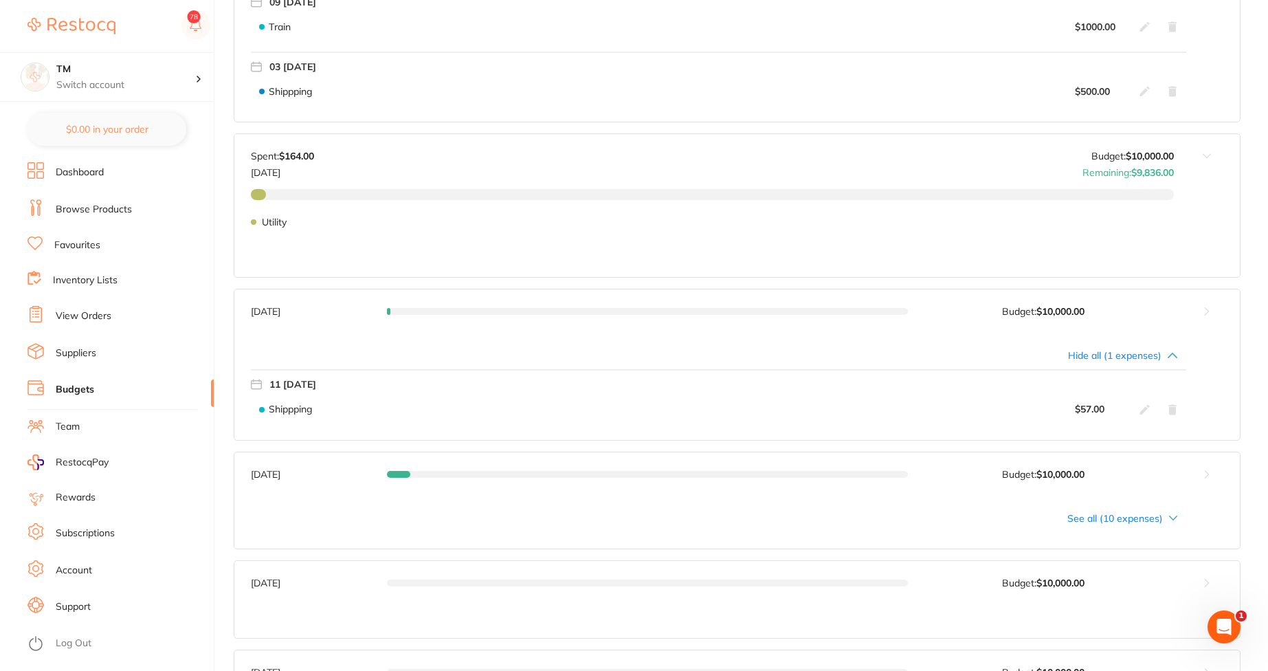
click at [1204, 313] on button at bounding box center [1207, 311] width 66 height 44
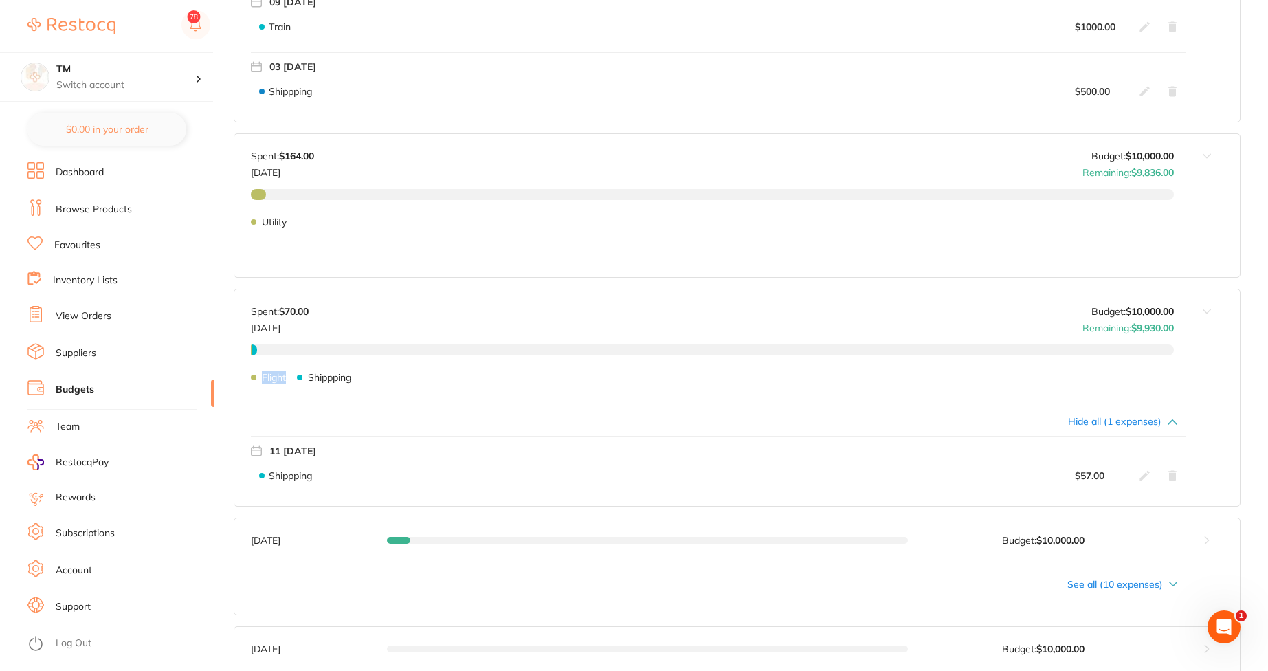
drag, startPoint x: 299, startPoint y: 376, endPoint x: 248, endPoint y: 379, distance: 50.9
click at [248, 379] on div "Mar 2025 Budget: $10,000.00 Spent: $70.00 Mar 2025 Budget: $10,000.00 Remaining…" at bounding box center [704, 344] width 940 height 110
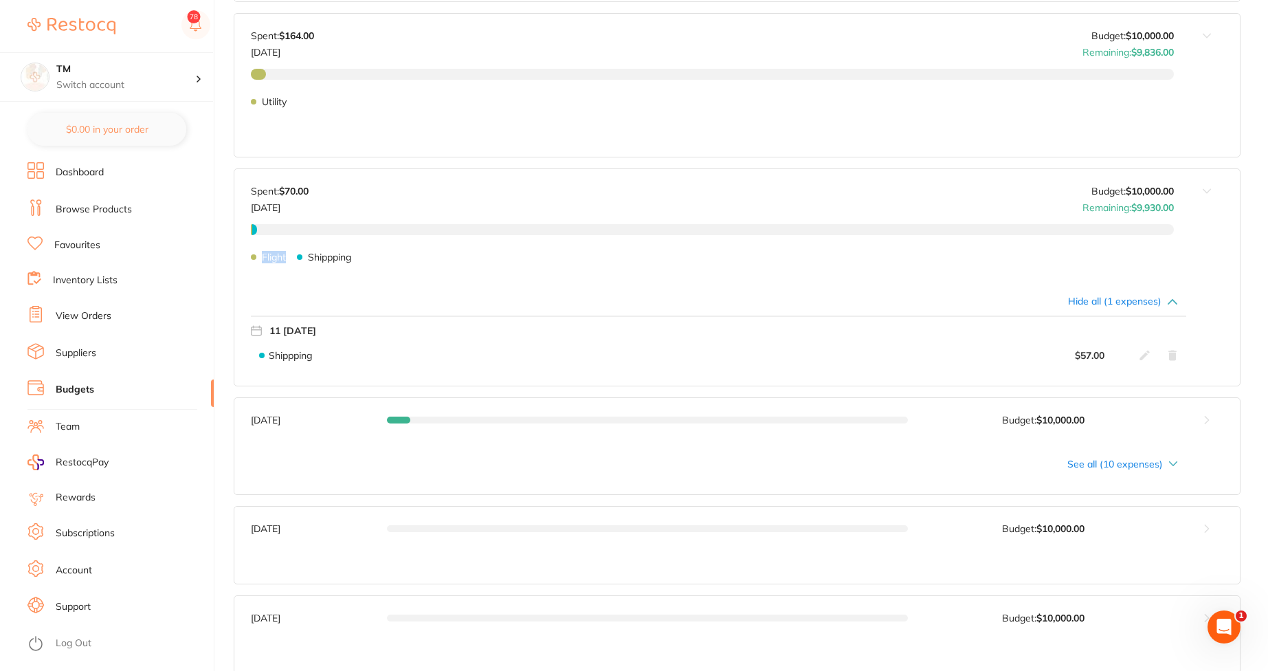
scroll to position [1320, 0]
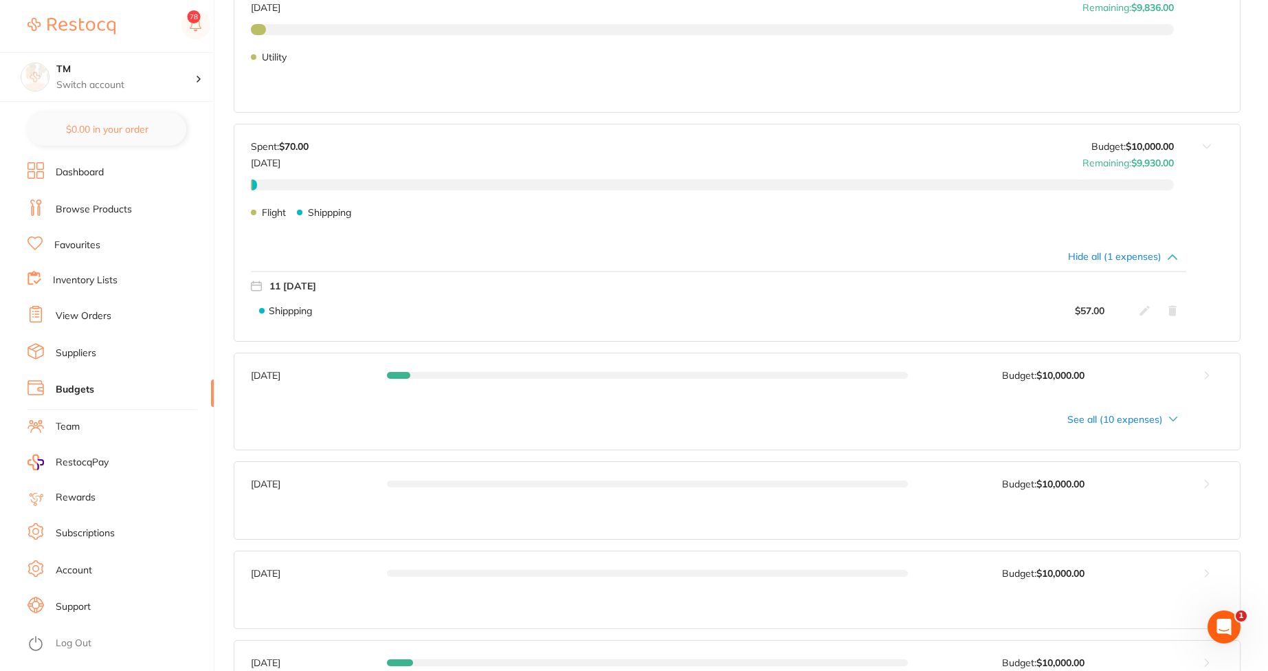
click at [1130, 422] on div "See all (10 expenses)" at bounding box center [714, 419] width 927 height 11
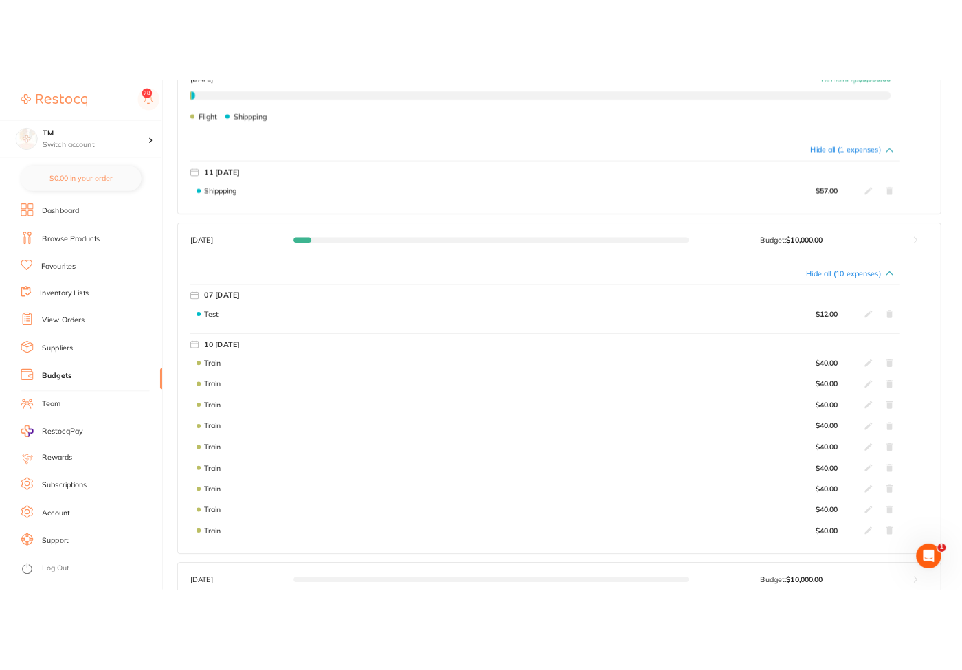
scroll to position [1567, 0]
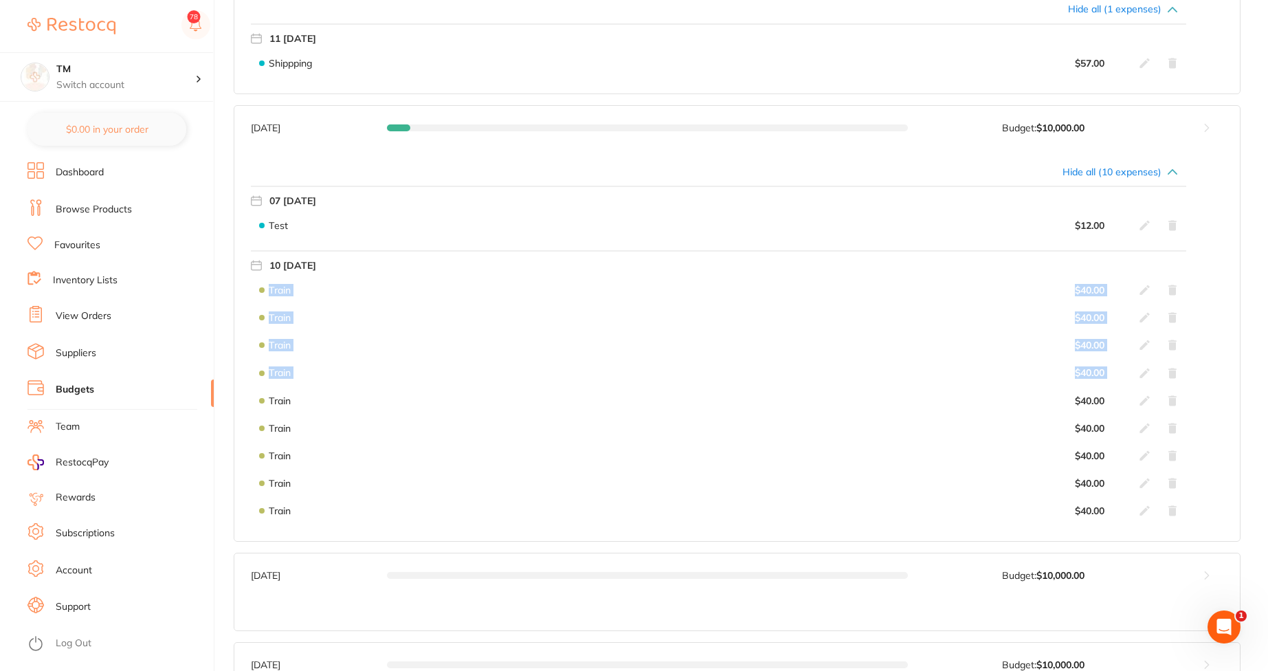
drag, startPoint x: 267, startPoint y: 282, endPoint x: 297, endPoint y: 389, distance: 111.2
click at [297, 389] on div "10 Monday Train $ 40.00 Train $ 40.00 Train $ 40.00 Train $ 40.00 Train $ 40.00…" at bounding box center [718, 387] width 935 height 274
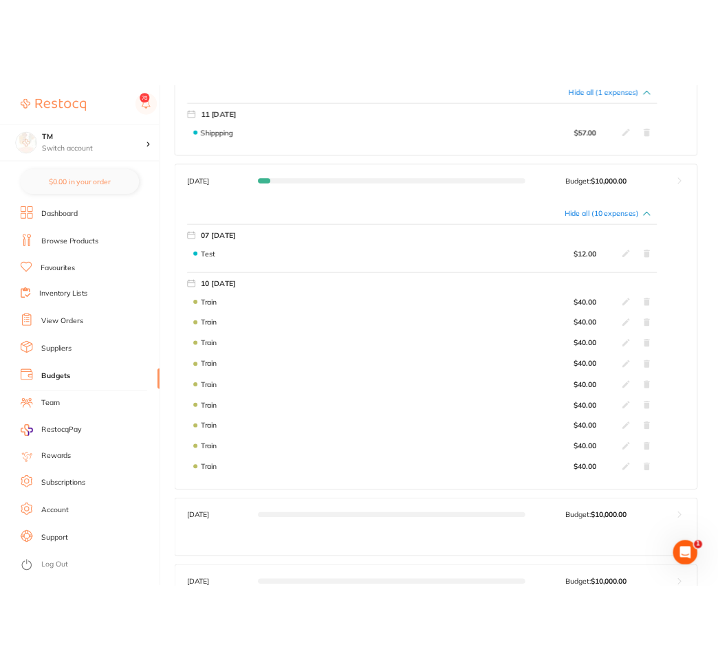
scroll to position [1667, 0]
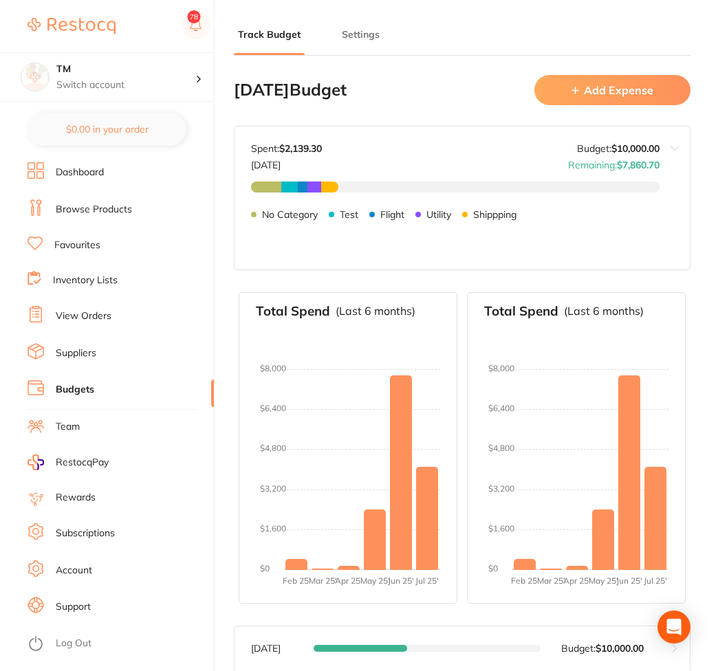
type input "10,000"
type input "0.0"
type input "10,000"
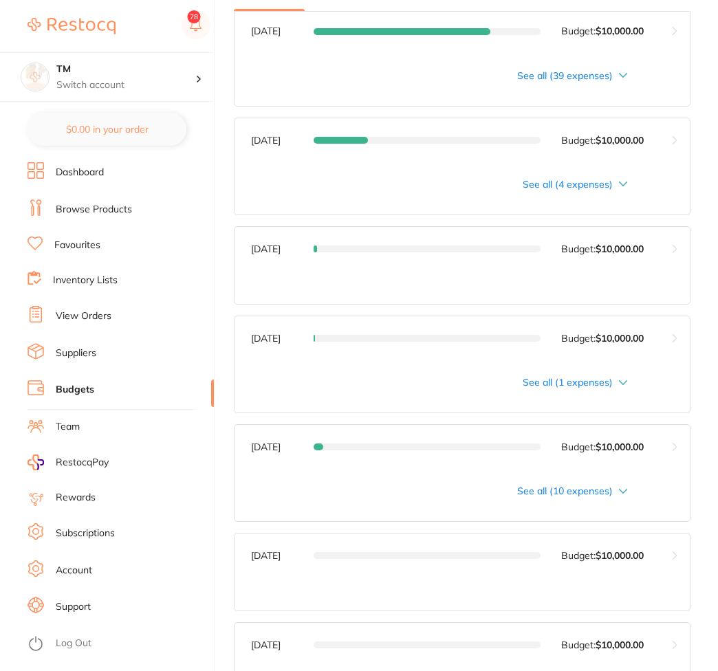
scroll to position [891, 0]
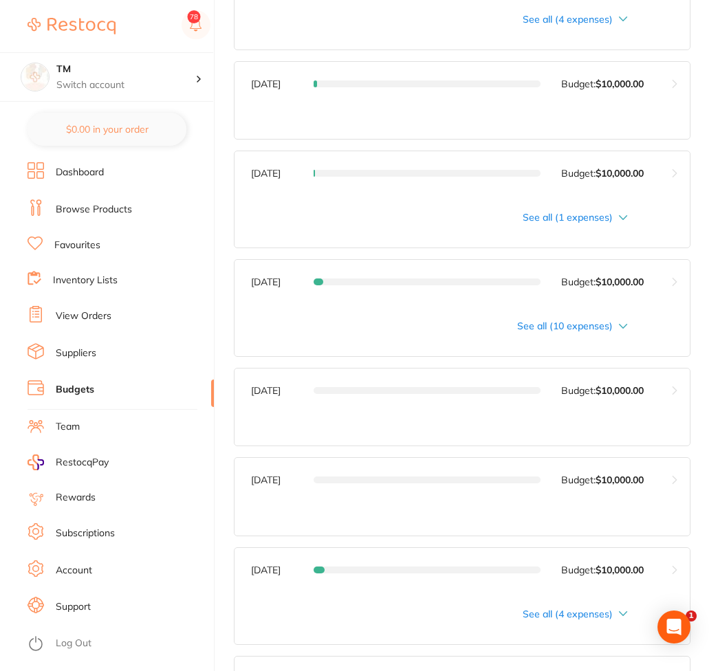
click at [621, 324] on icon at bounding box center [623, 326] width 10 height 5
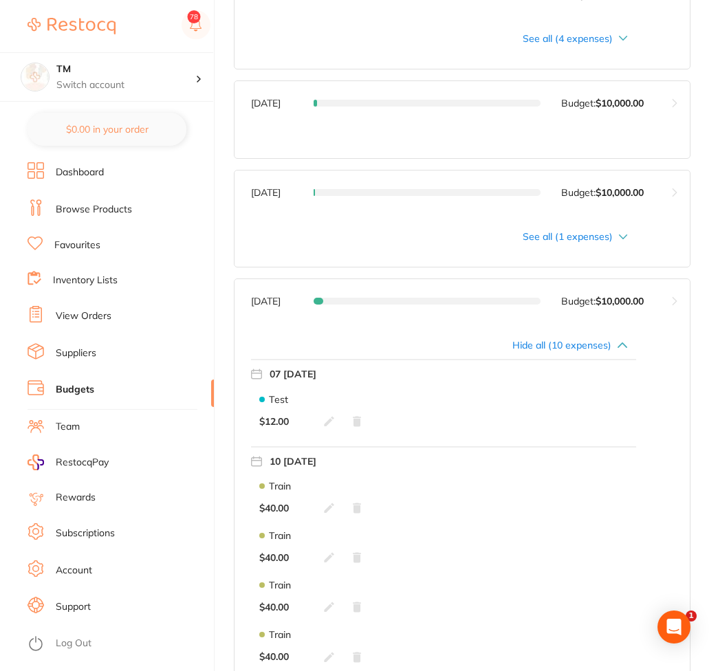
scroll to position [910, 0]
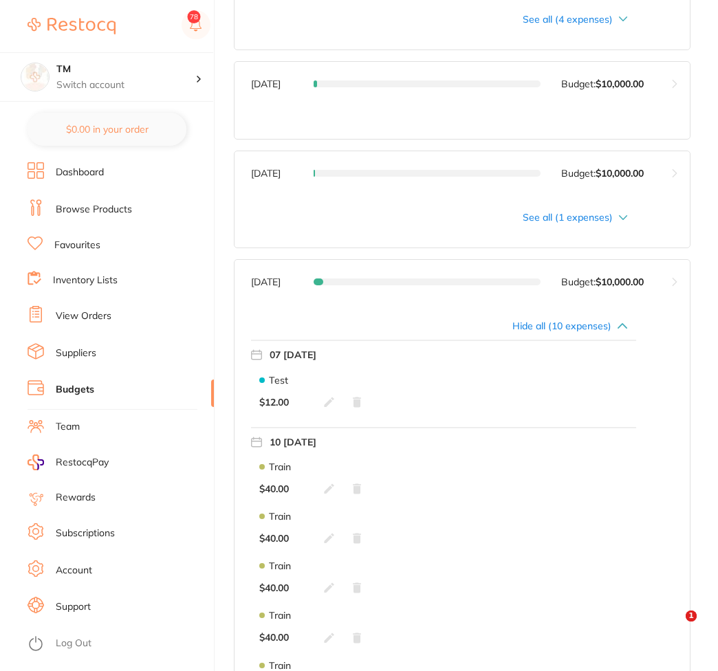
click at [674, 283] on button at bounding box center [674, 282] width 30 height 44
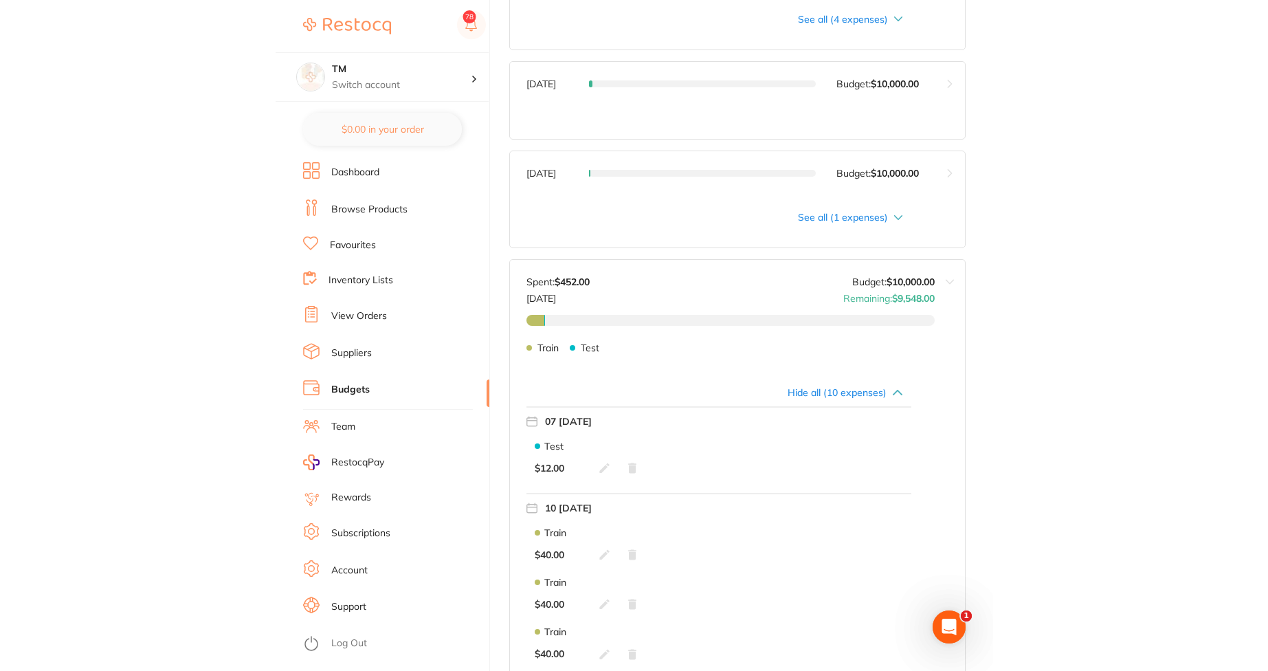
scroll to position [0, 0]
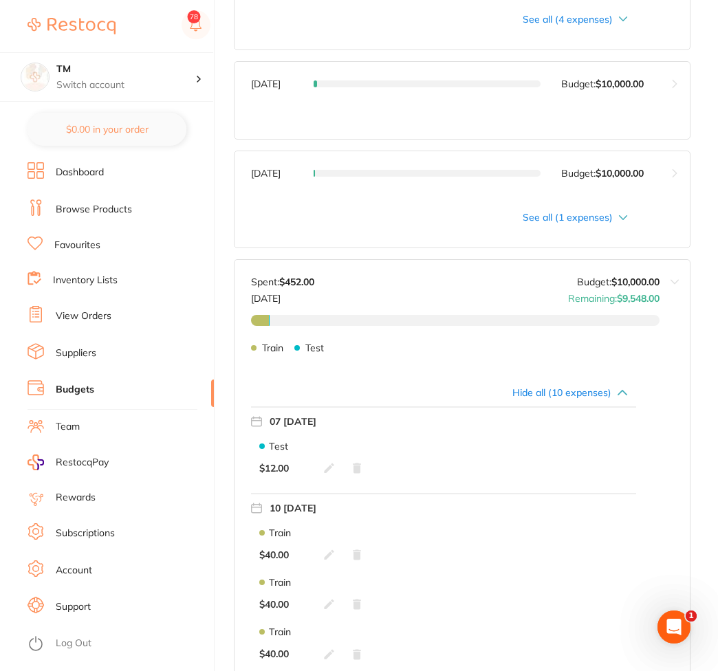
click at [671, 286] on button at bounding box center [674, 315] width 30 height 110
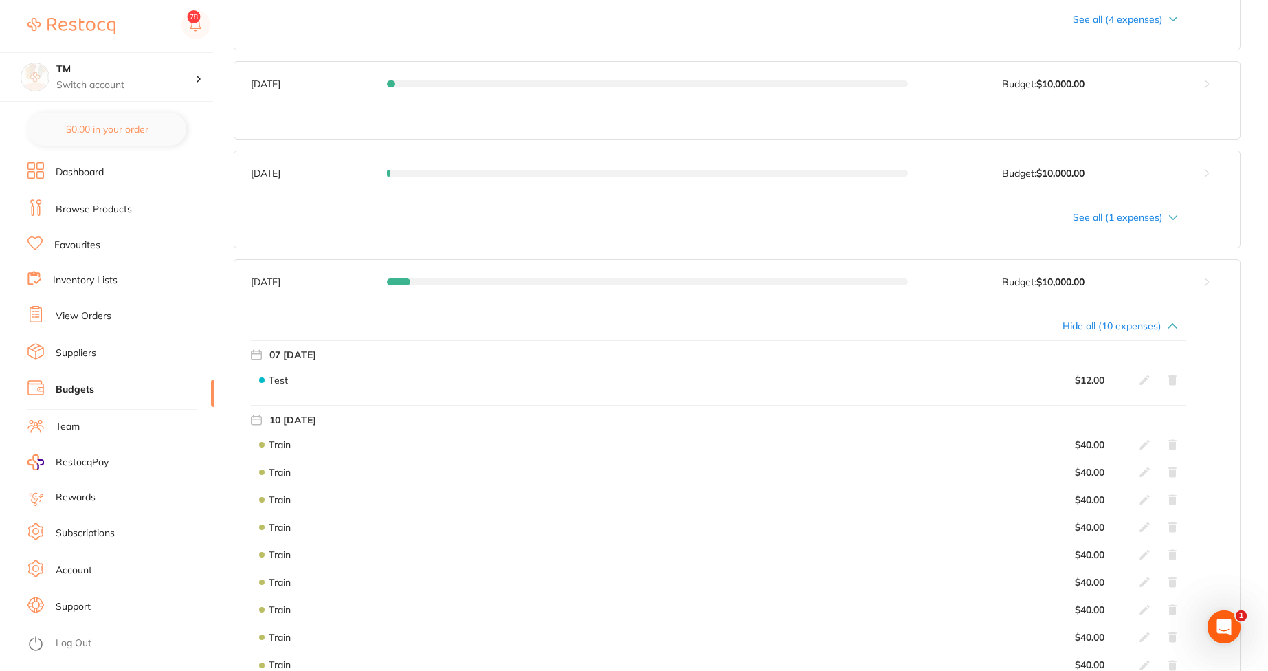
click at [720, 289] on button at bounding box center [1207, 282] width 66 height 44
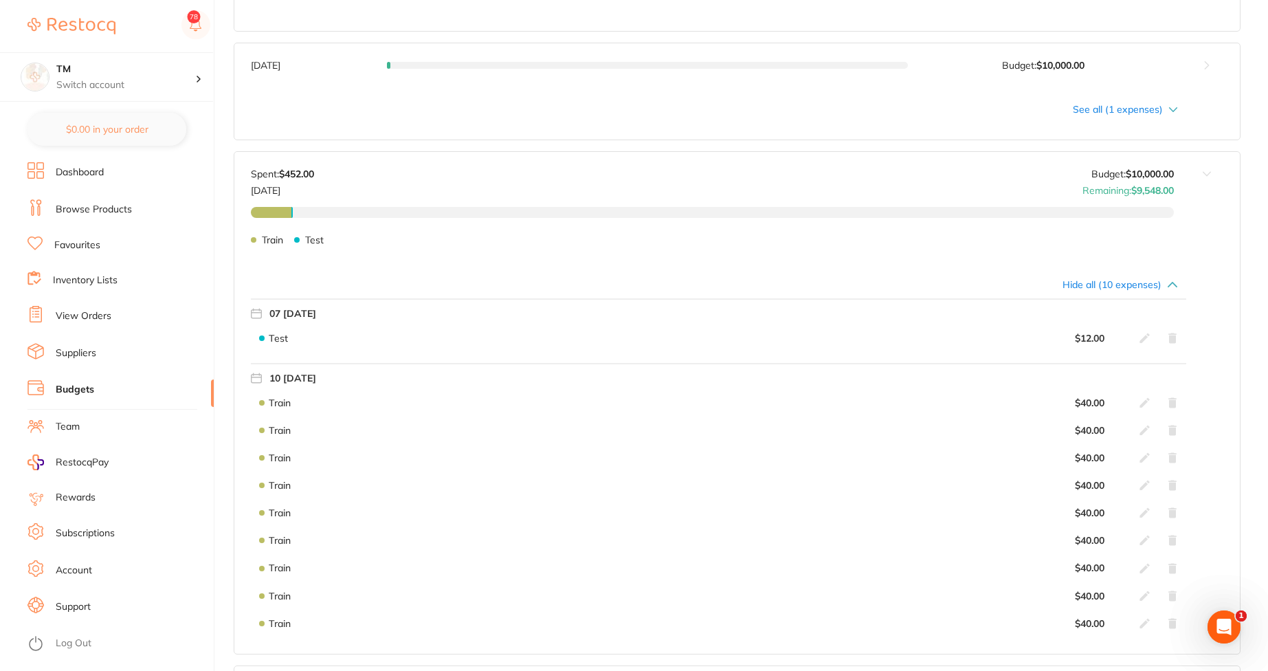
scroll to position [993, 0]
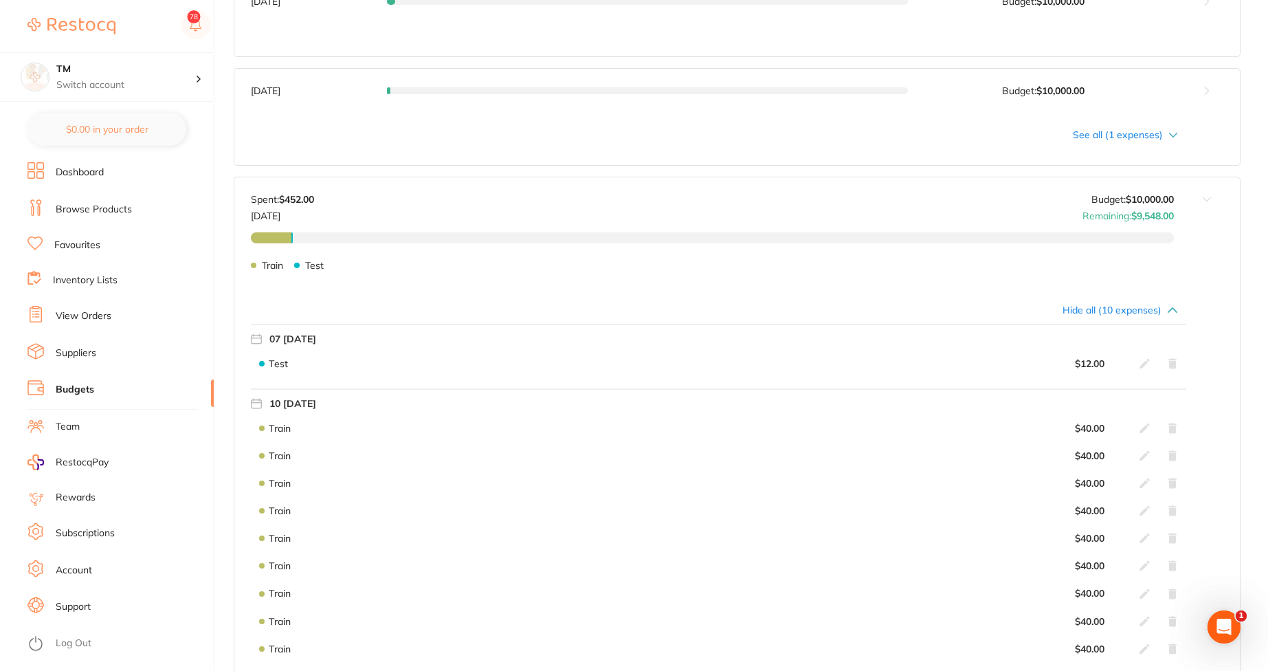
click at [720, 311] on icon at bounding box center [1172, 310] width 8 height 4
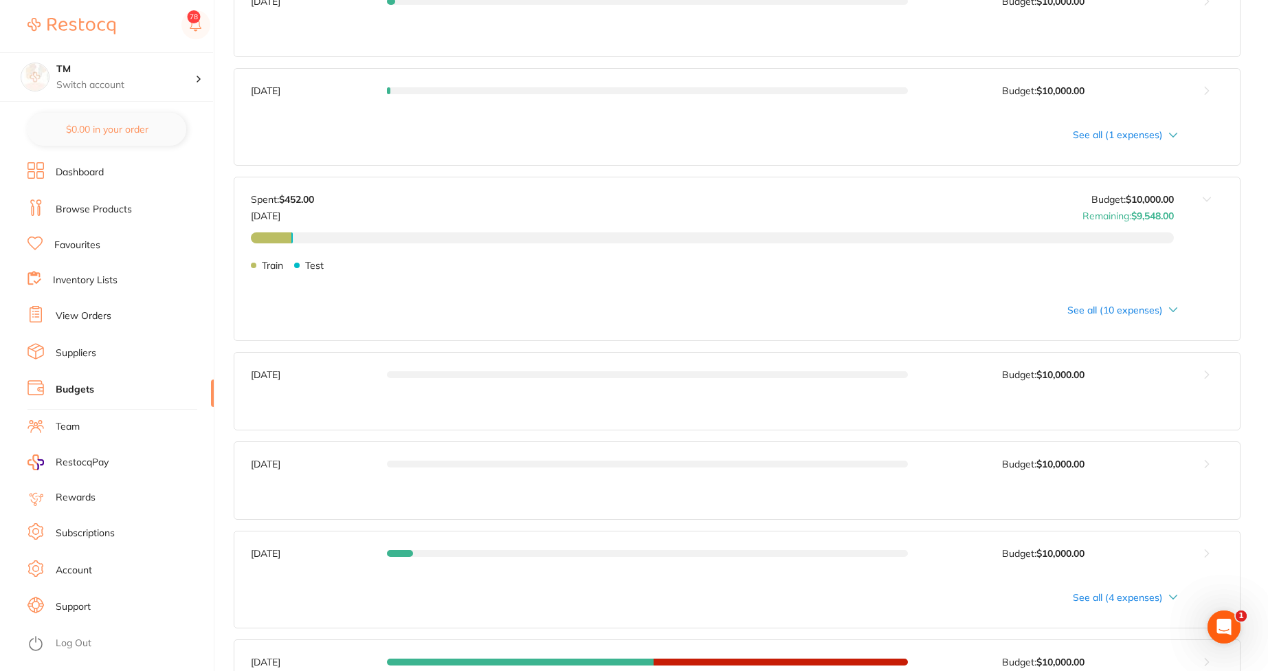
click at [720, 369] on button at bounding box center [1207, 375] width 66 height 44
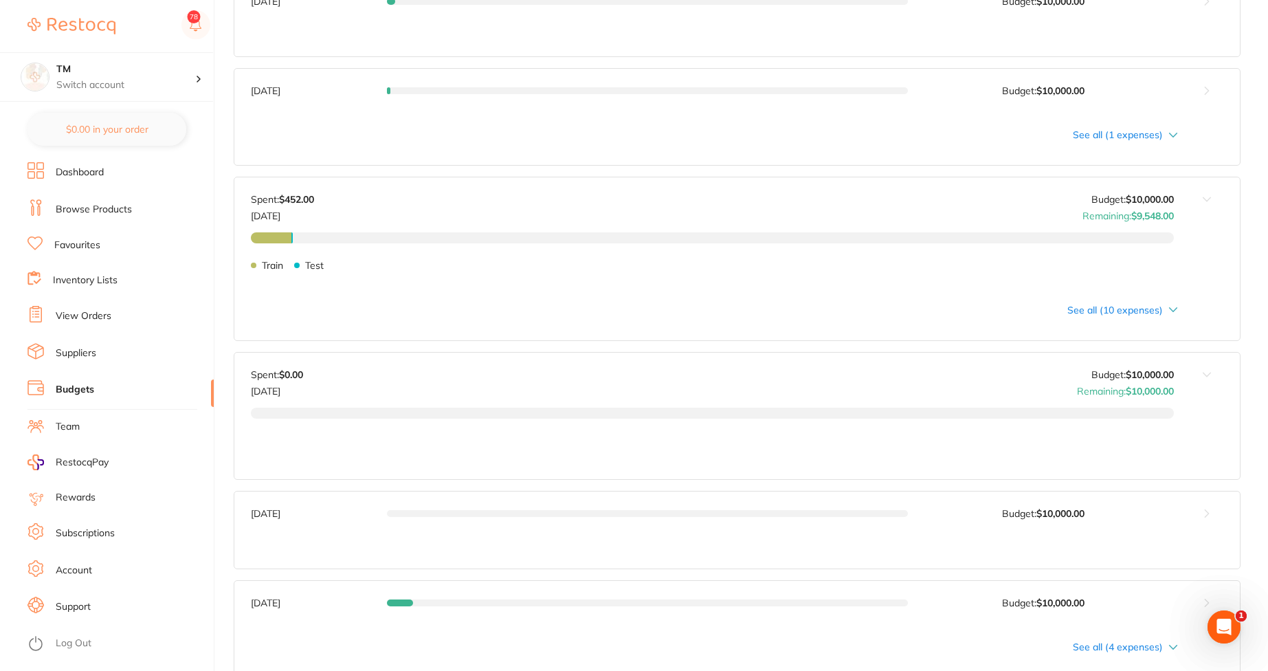
click at [720, 369] on button at bounding box center [1207, 399] width 66 height 93
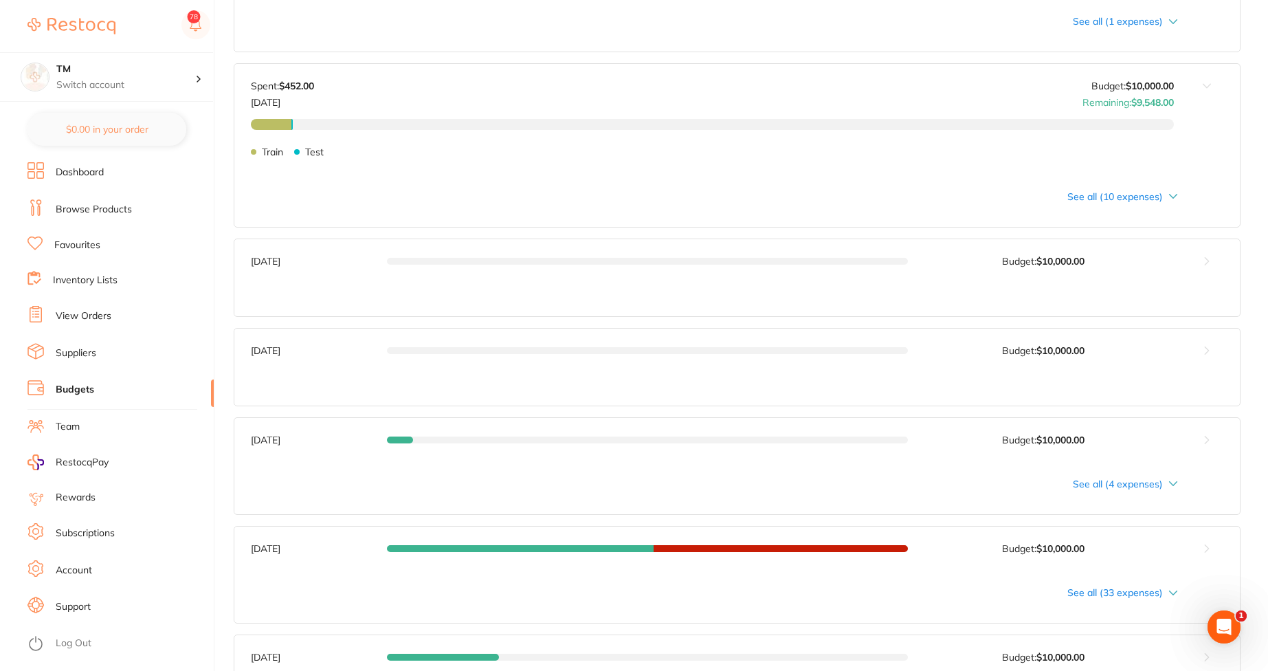
scroll to position [1157, 0]
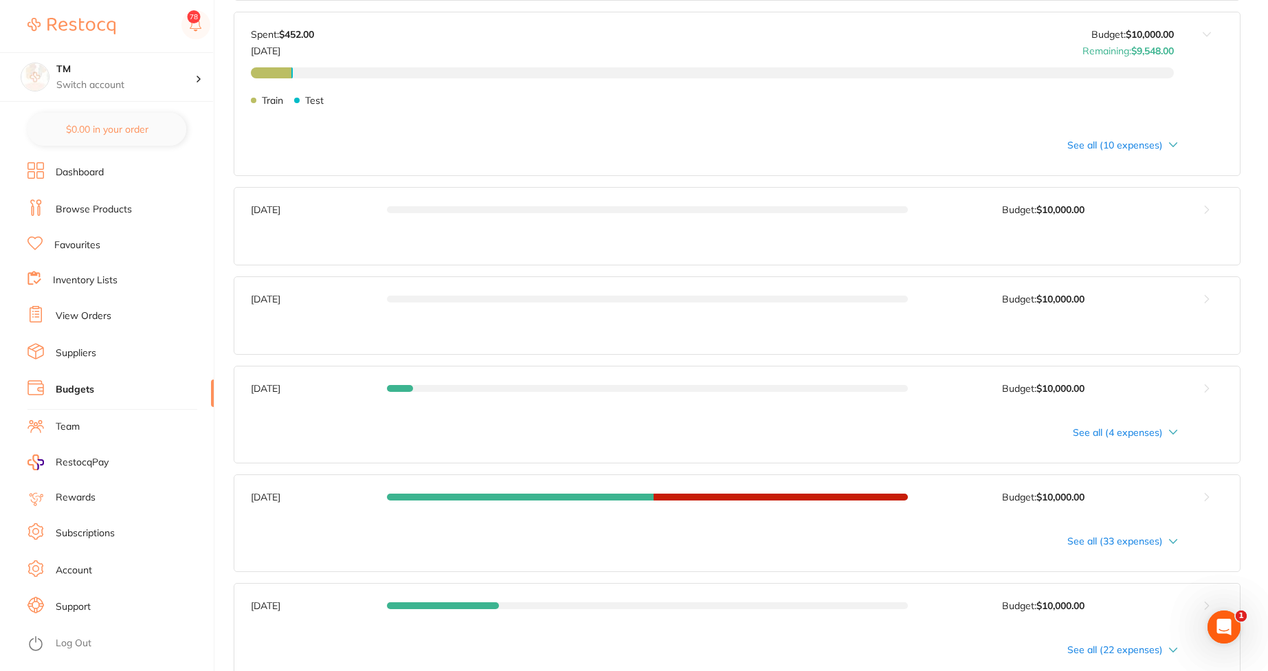
click at [720, 376] on button at bounding box center [1207, 388] width 66 height 44
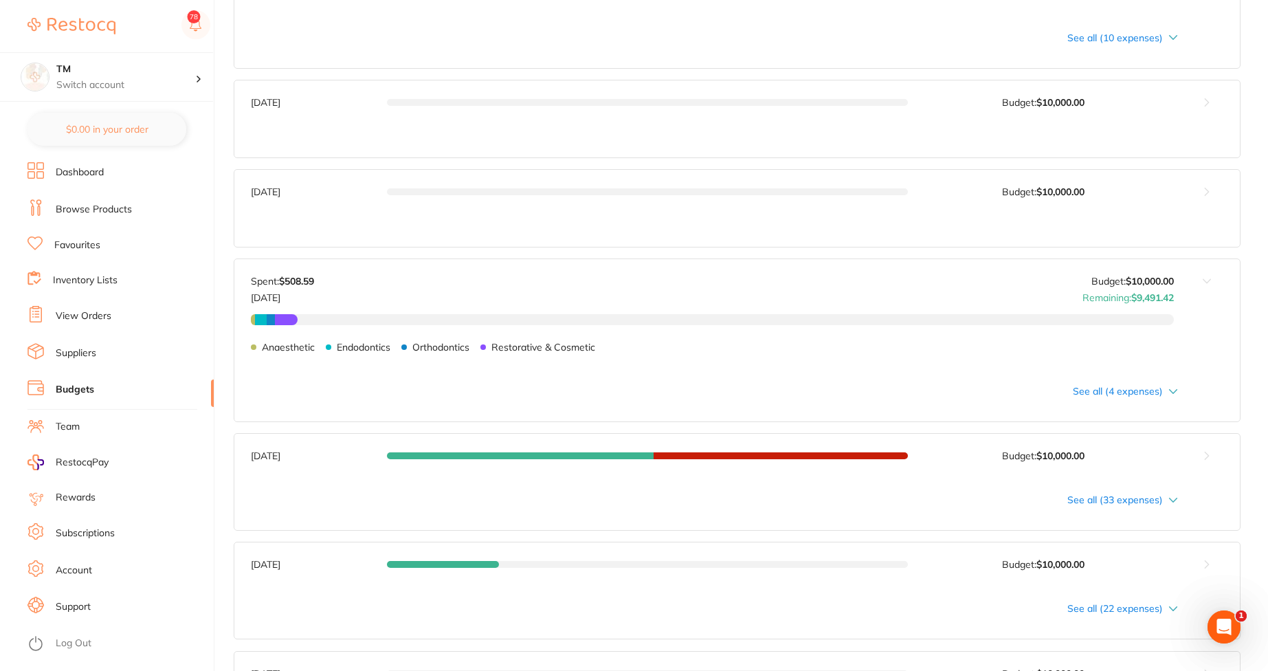
scroll to position [1322, 0]
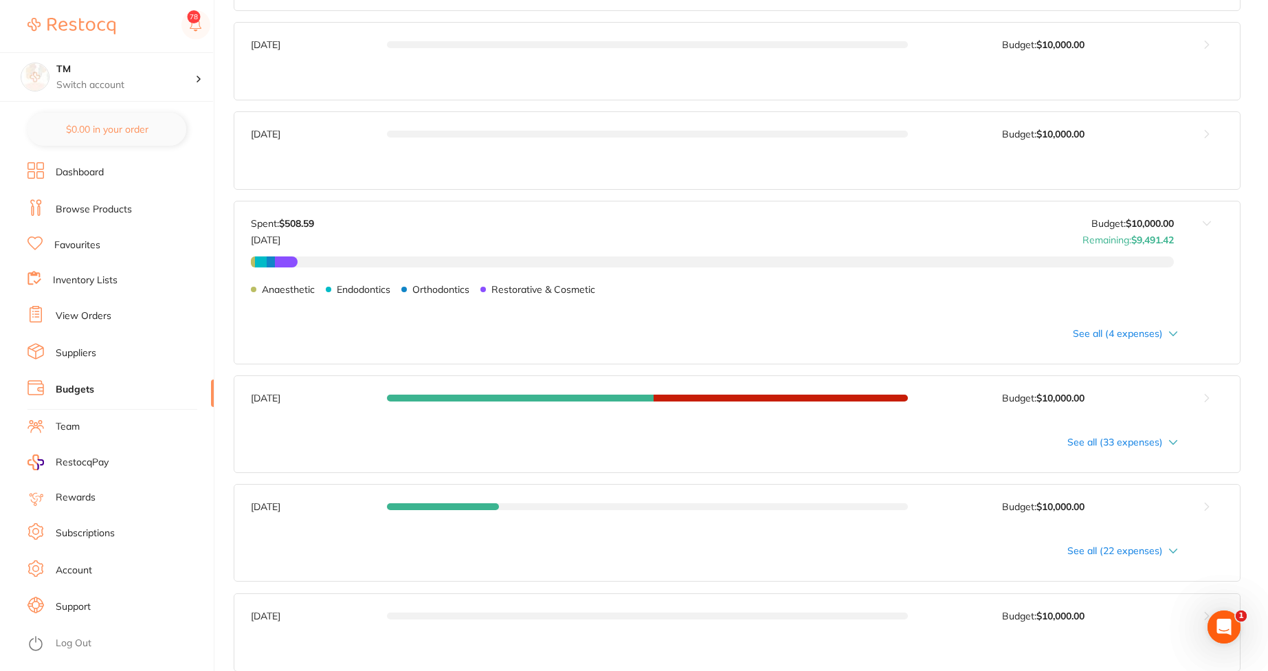
click at [720, 331] on icon at bounding box center [1173, 333] width 10 height 5
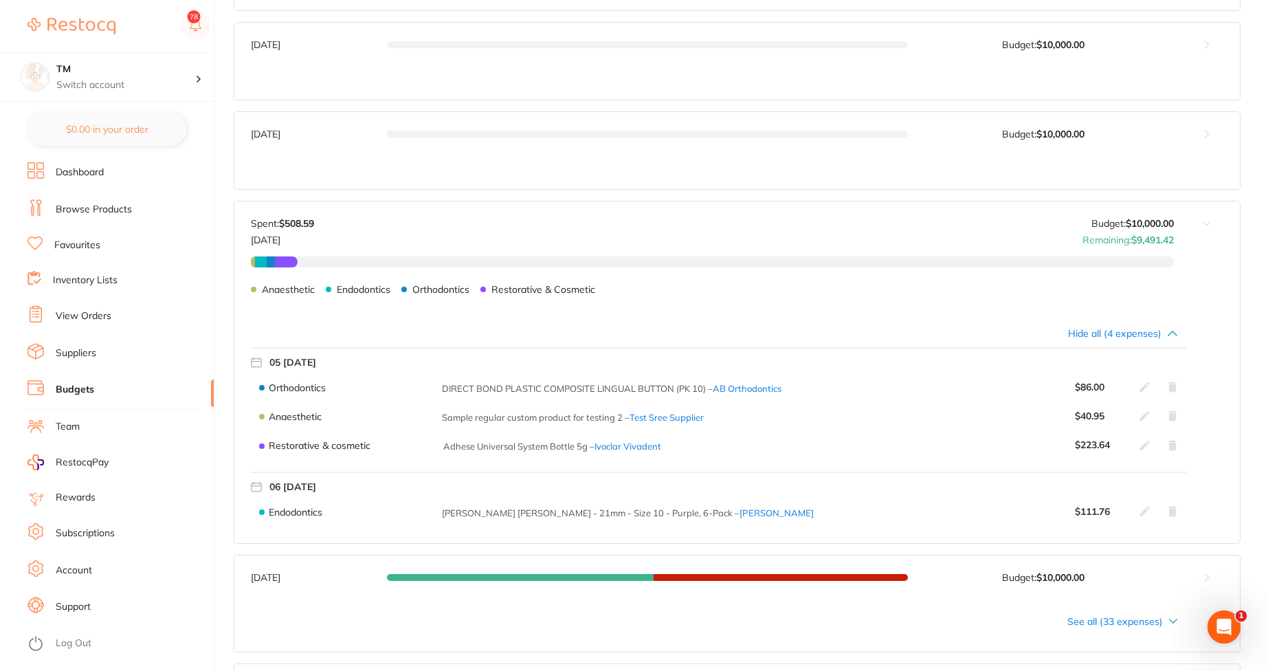
click at [720, 228] on button at bounding box center [1207, 256] width 66 height 110
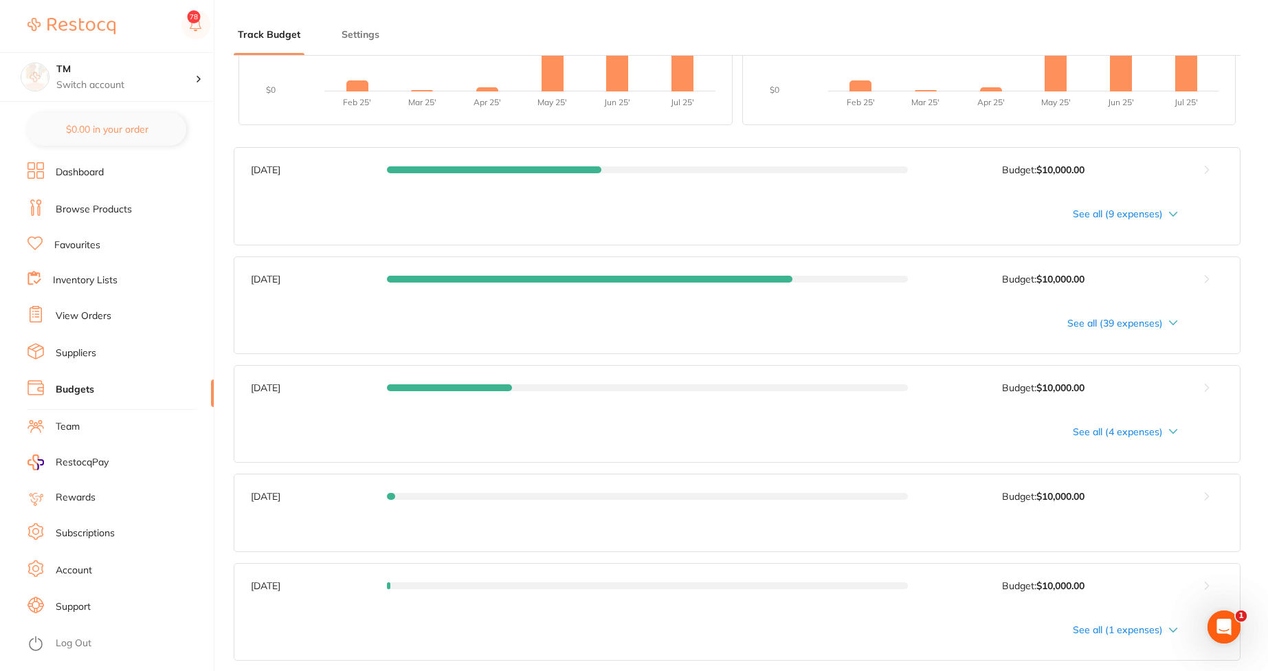
scroll to position [333, 0]
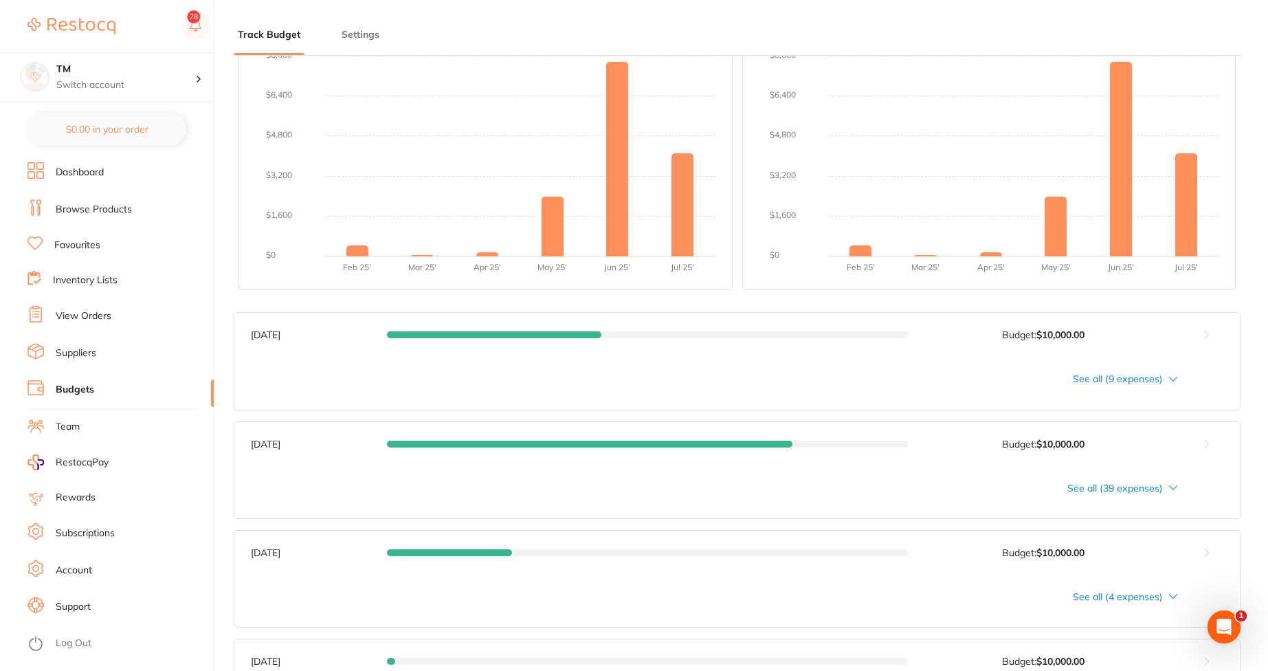
click at [720, 487] on div "See all (39 expenses)" at bounding box center [714, 488] width 927 height 11
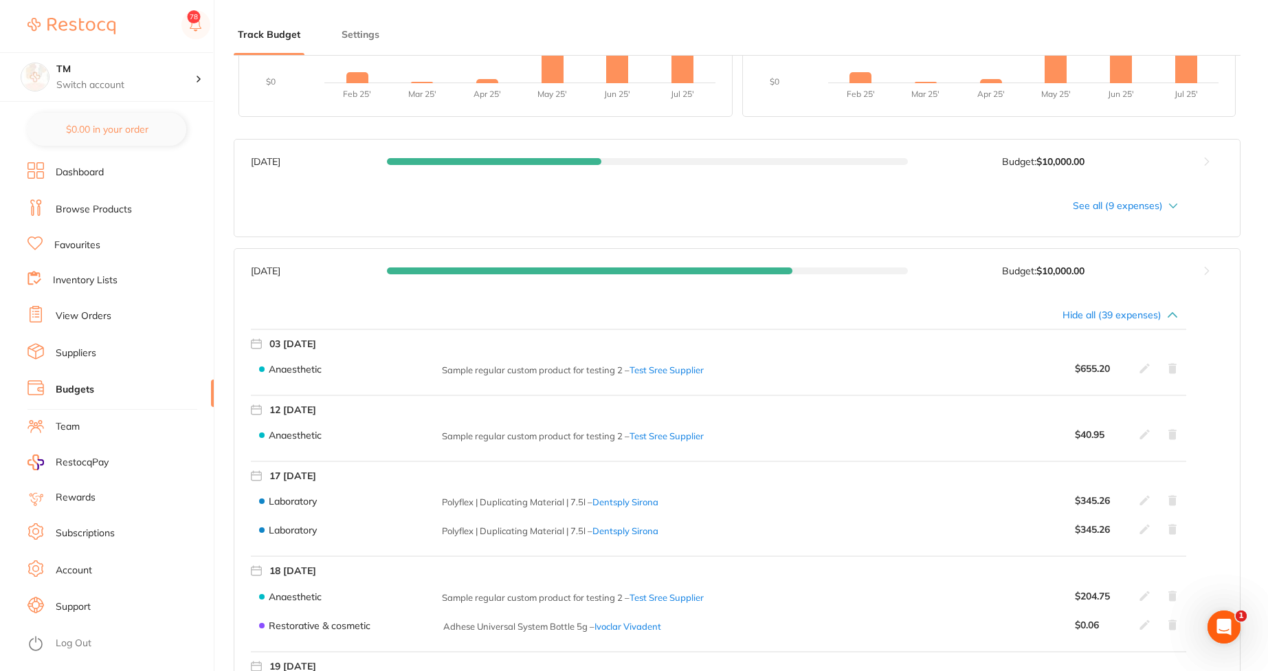
scroll to position [498, 0]
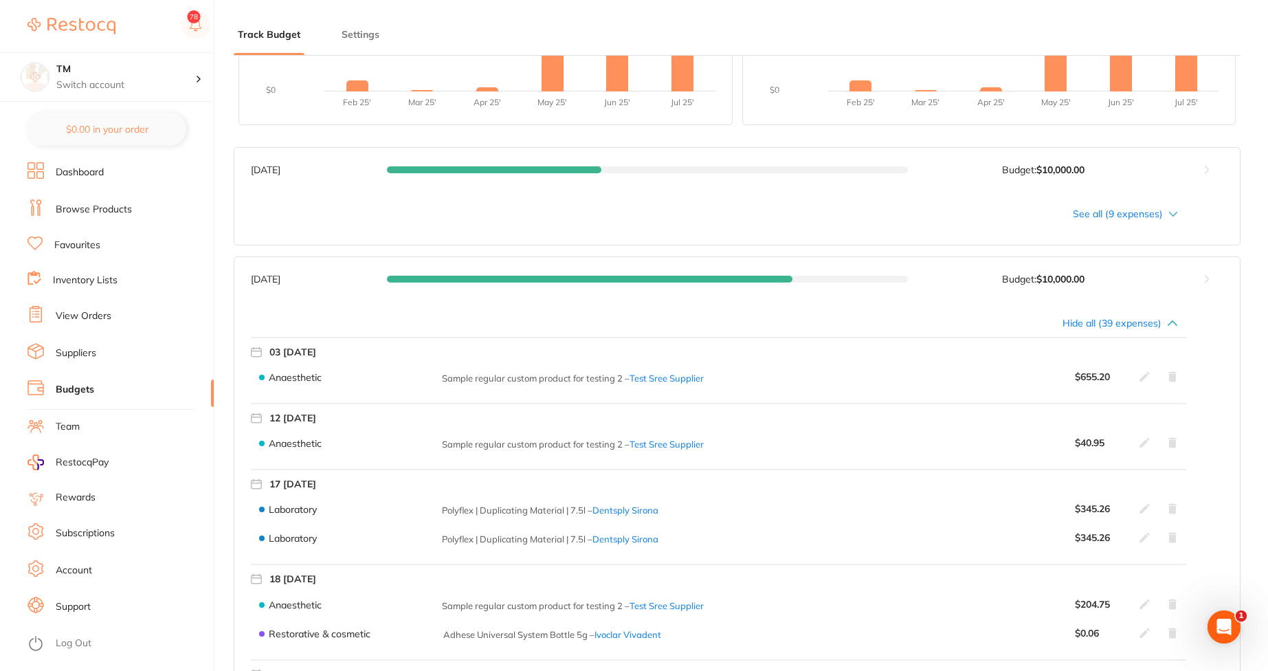
click at [720, 320] on icon at bounding box center [1172, 323] width 11 height 11
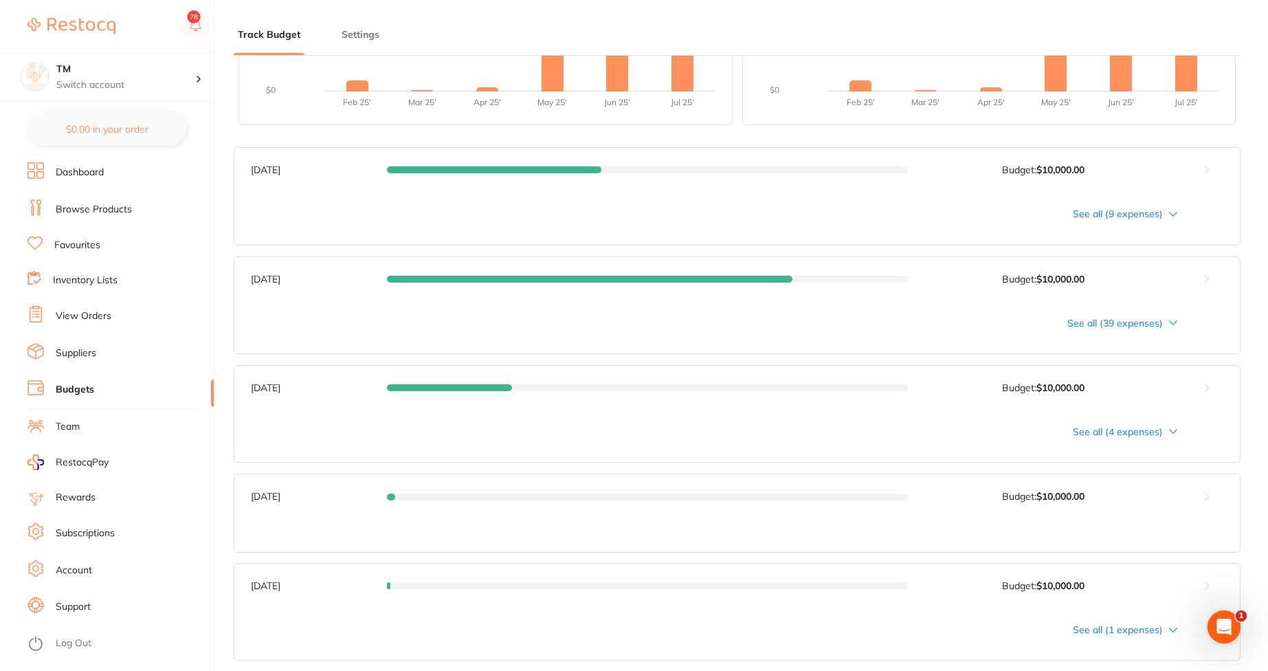
click at [720, 213] on div "See all (9 expenses)" at bounding box center [714, 213] width 927 height 11
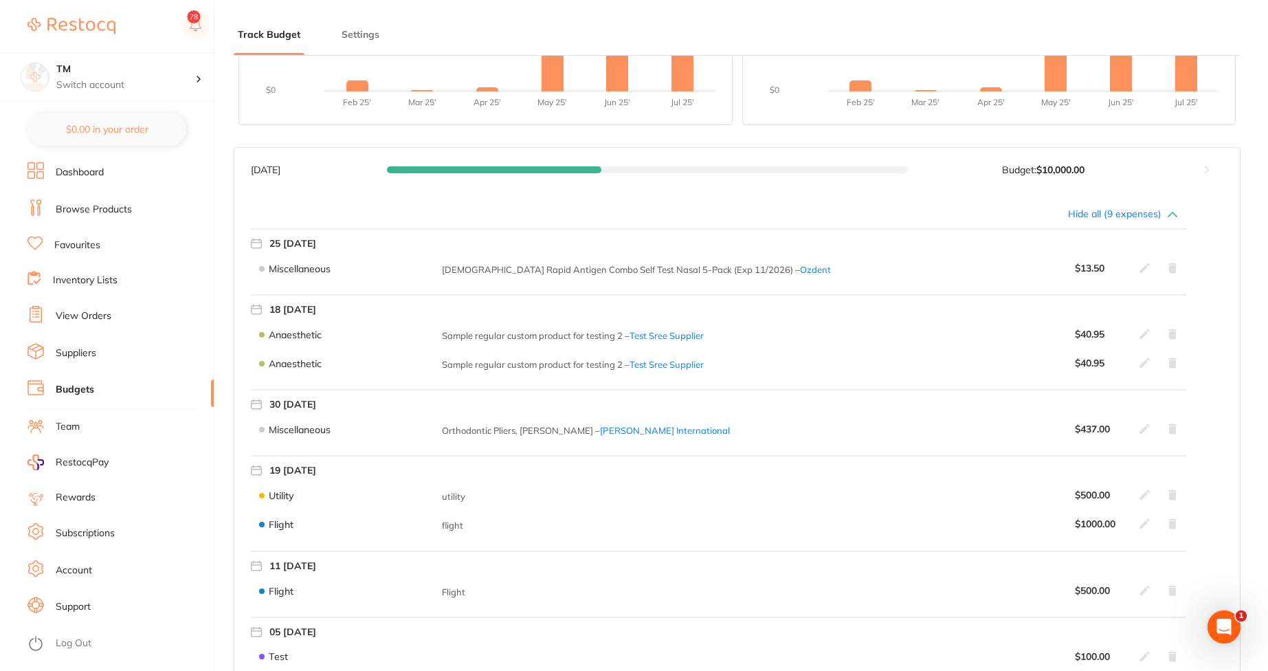
click at [720, 177] on button at bounding box center [1207, 170] width 66 height 44
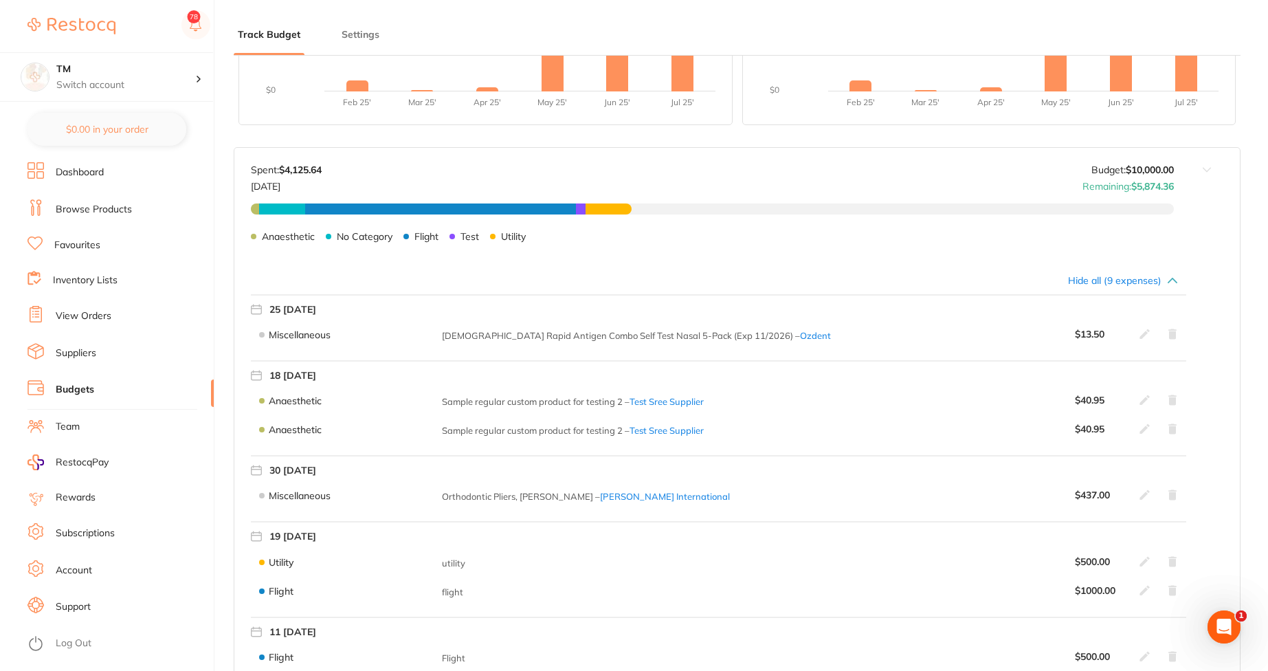
click at [720, 177] on button at bounding box center [1207, 203] width 66 height 110
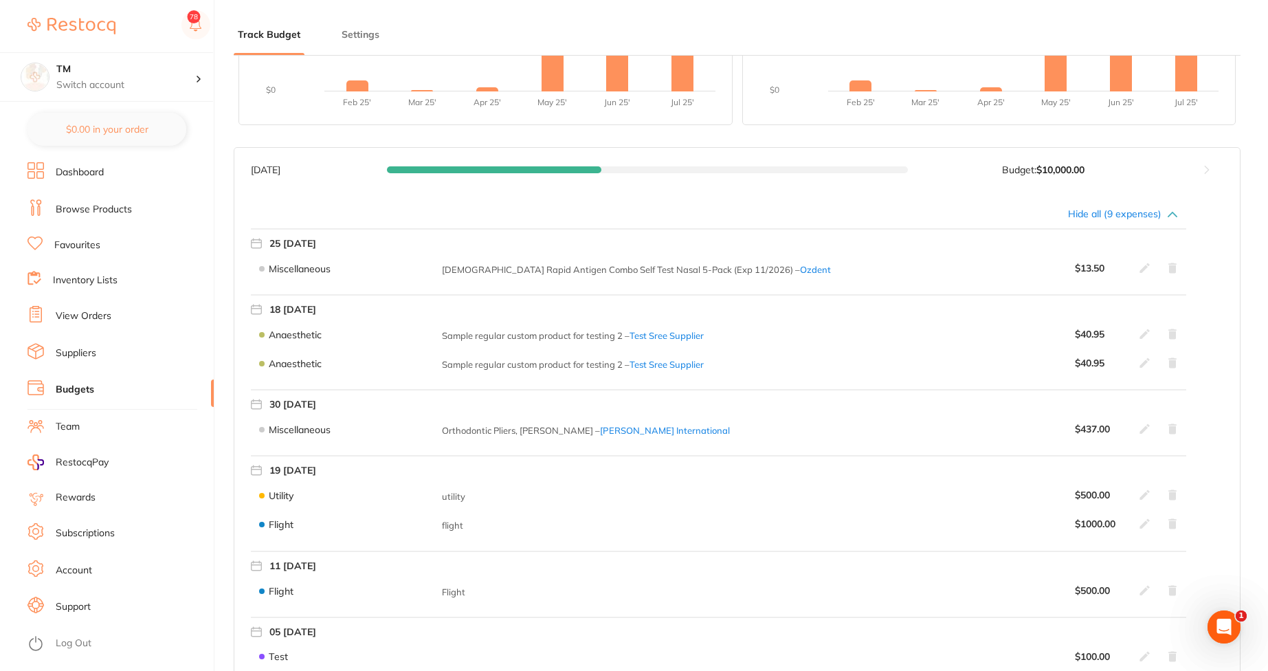
click at [720, 214] on div "Hide all (9 expenses)" at bounding box center [718, 213] width 935 height 11
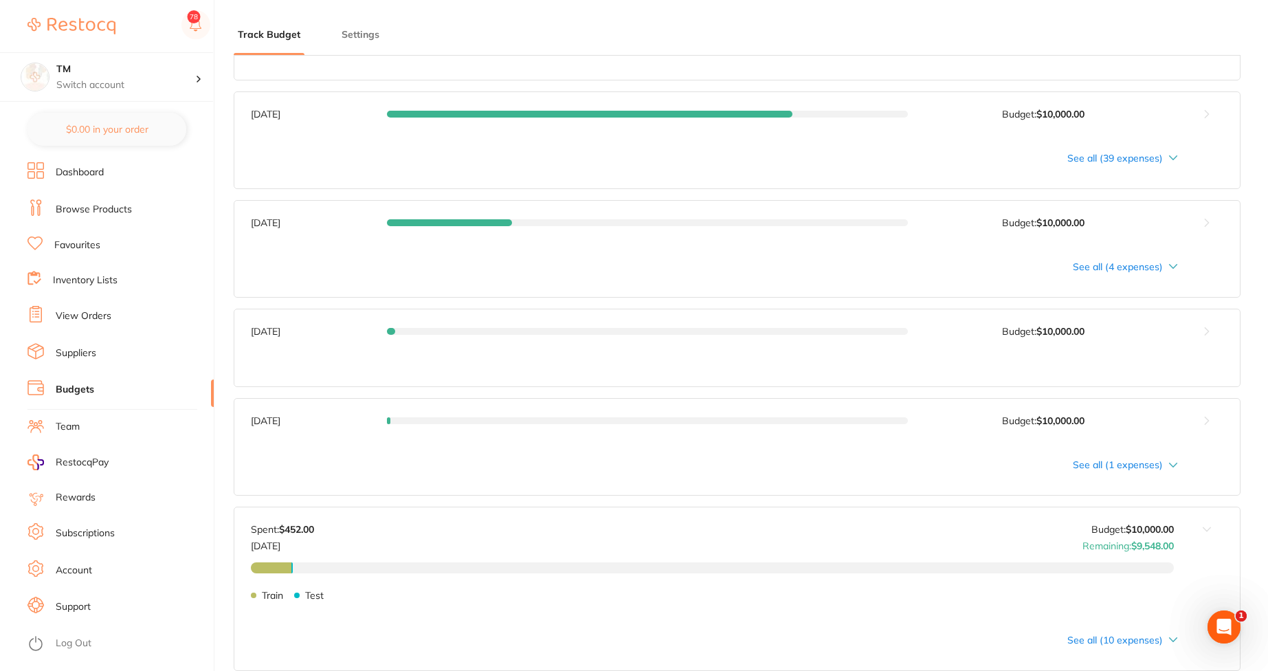
scroll to position [745, 0]
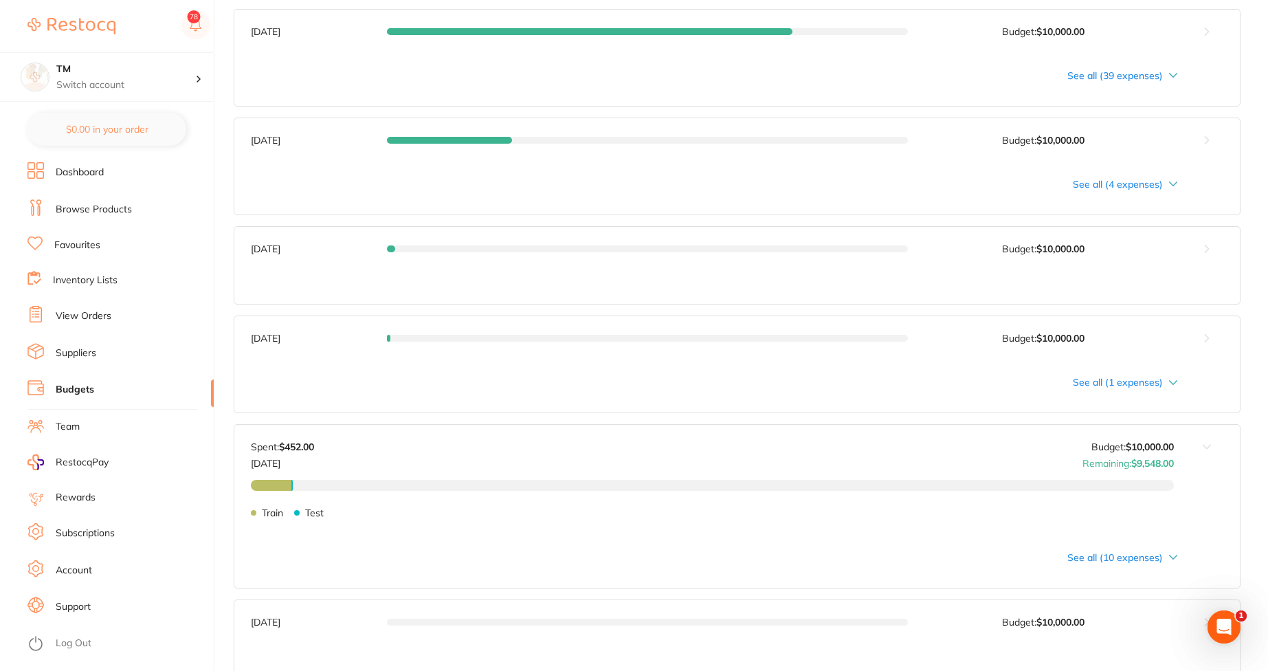
click at [720, 250] on button at bounding box center [1207, 249] width 66 height 44
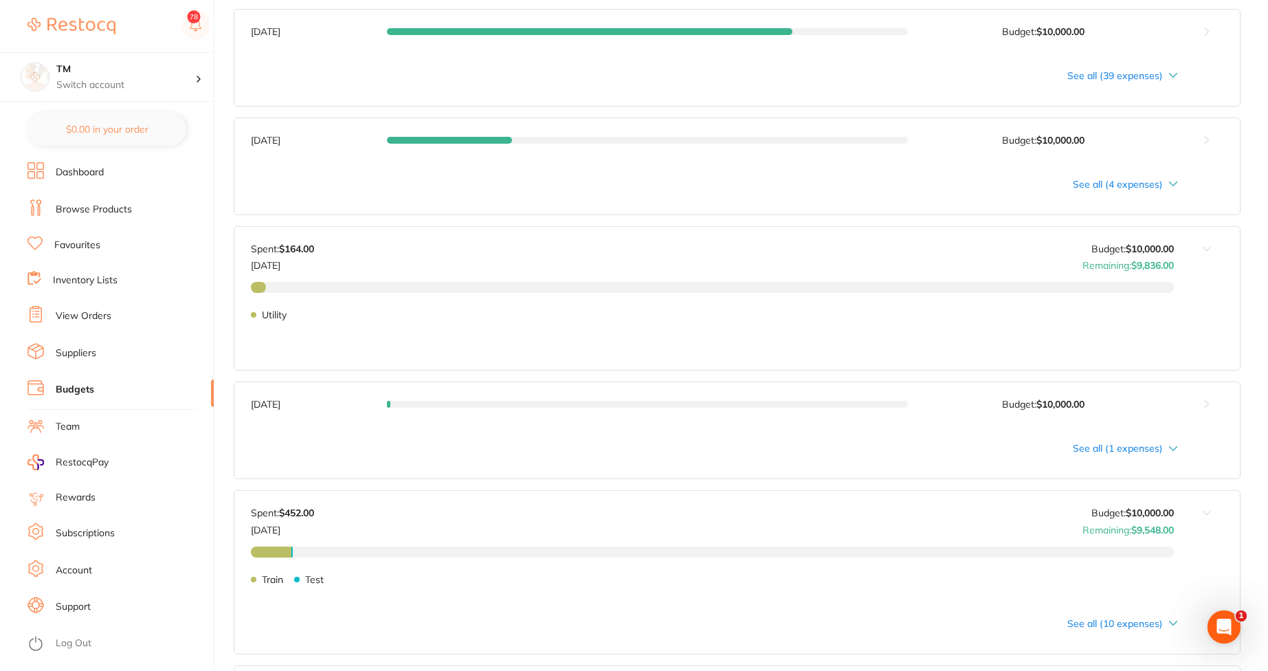
click at [720, 327] on div "Utility $164.00 Utility" at bounding box center [712, 320] width 923 height 77
click at [720, 181] on div "See all (4 expenses)" at bounding box center [714, 184] width 927 height 11
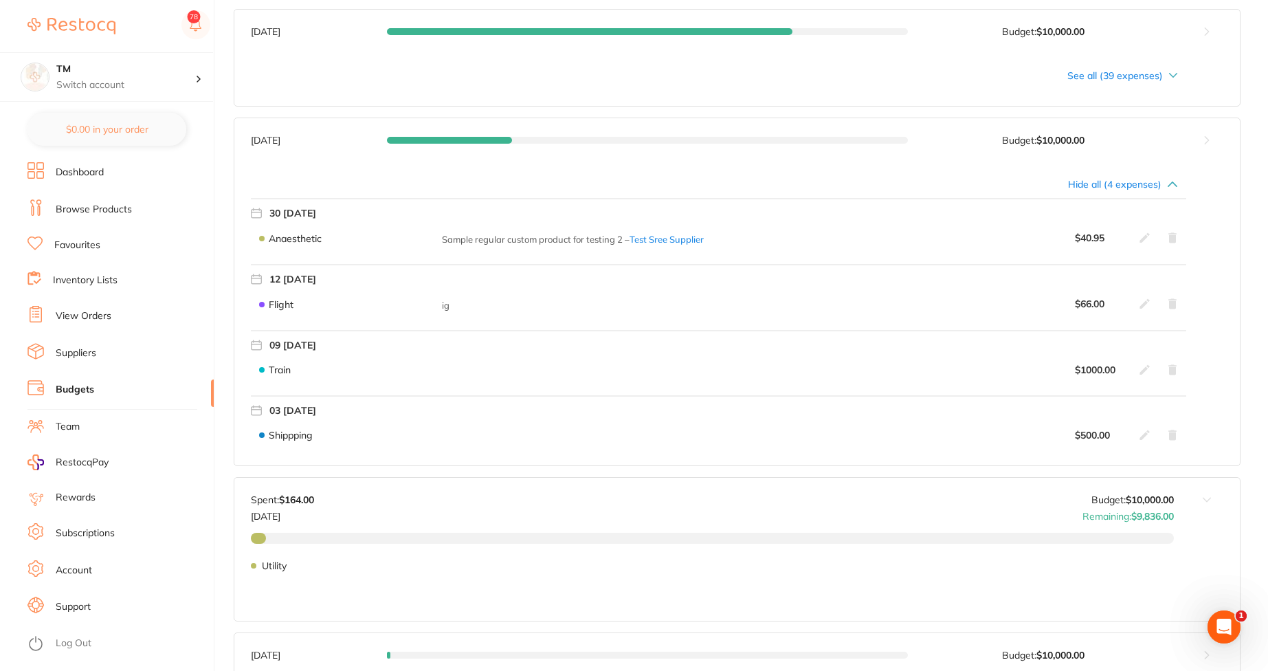
click at [720, 141] on button at bounding box center [1207, 140] width 66 height 44
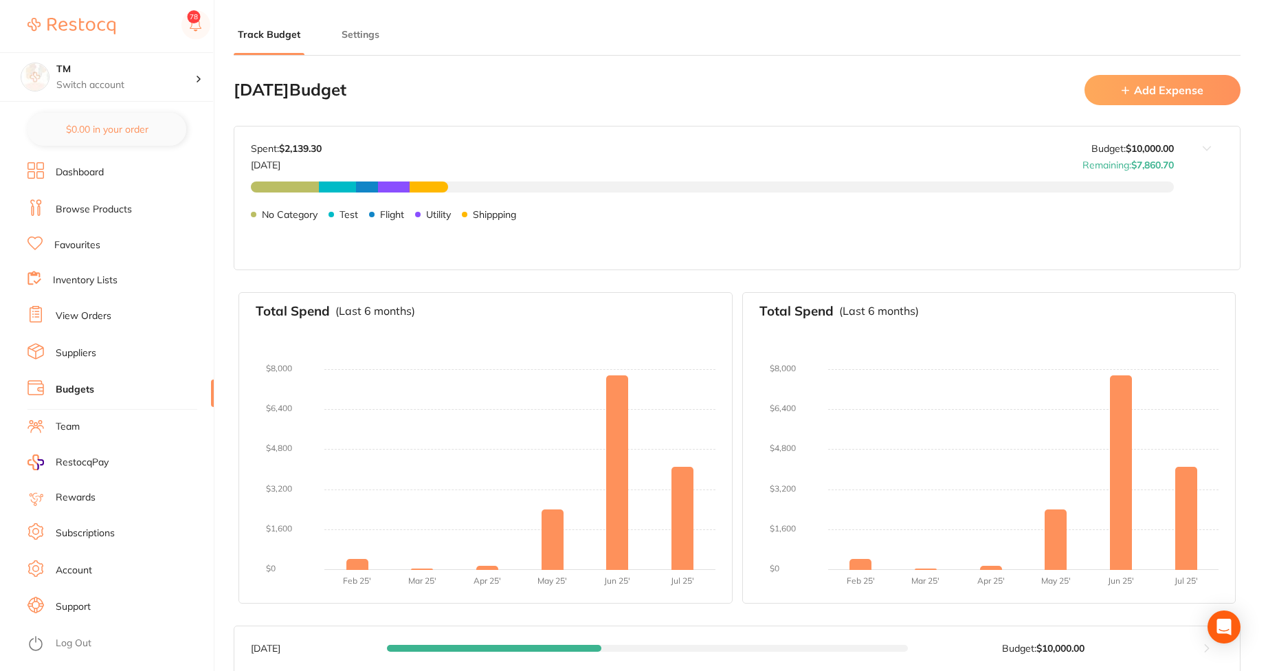
type input "10,000"
type input "0.0"
type input "10,000"
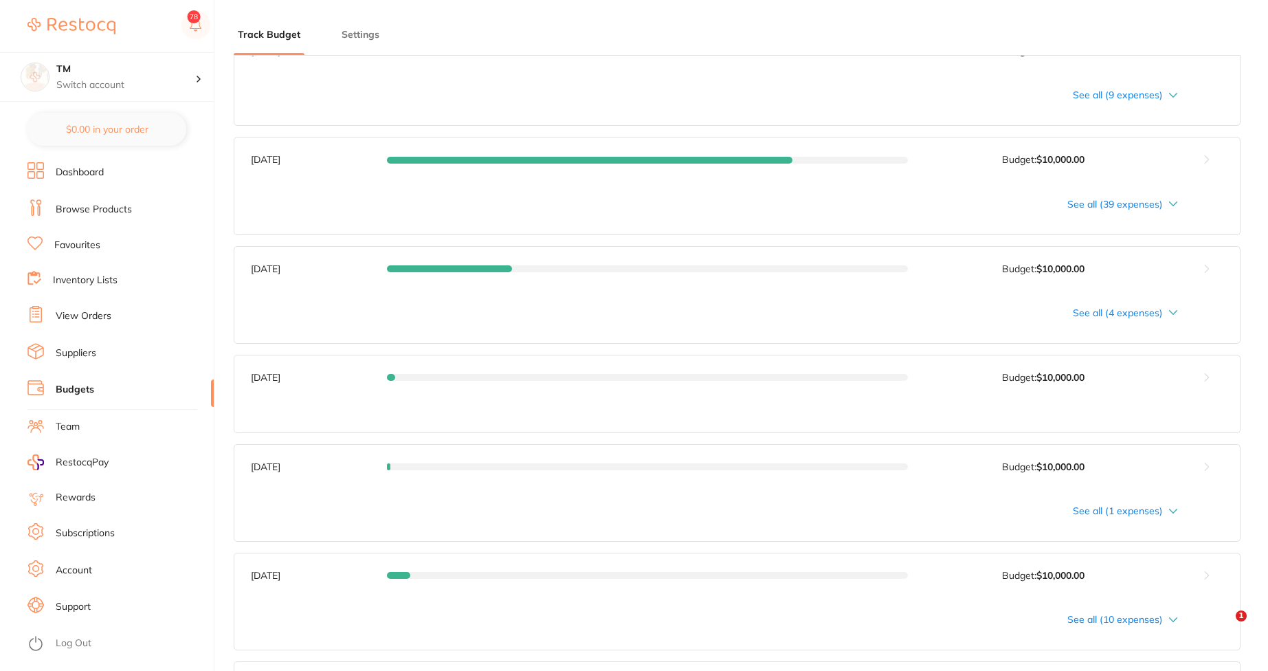
click at [1208, 263] on button at bounding box center [1207, 269] width 66 height 44
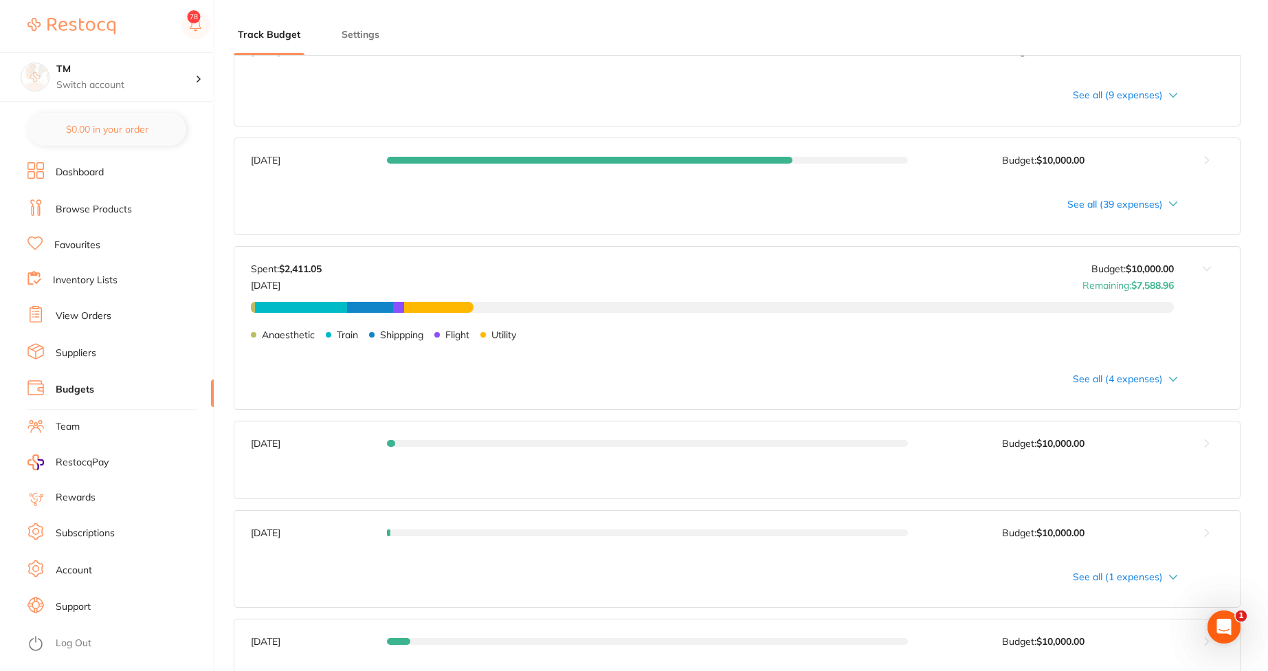
scroll to position [0, 0]
click at [1108, 372] on div "Anaesthetic $45.05 Train $1,000.00 Shippping $500.00 Flight $116.00 Utility $75…" at bounding box center [712, 340] width 923 height 77
click at [1111, 379] on div "Anaesthetic $45.05 Train $1,000.00 Shippping $500.00 Flight $116.00 Utility $75…" at bounding box center [712, 340] width 923 height 77
click at [1128, 382] on div "See all (4 expenses)" at bounding box center [714, 378] width 927 height 11
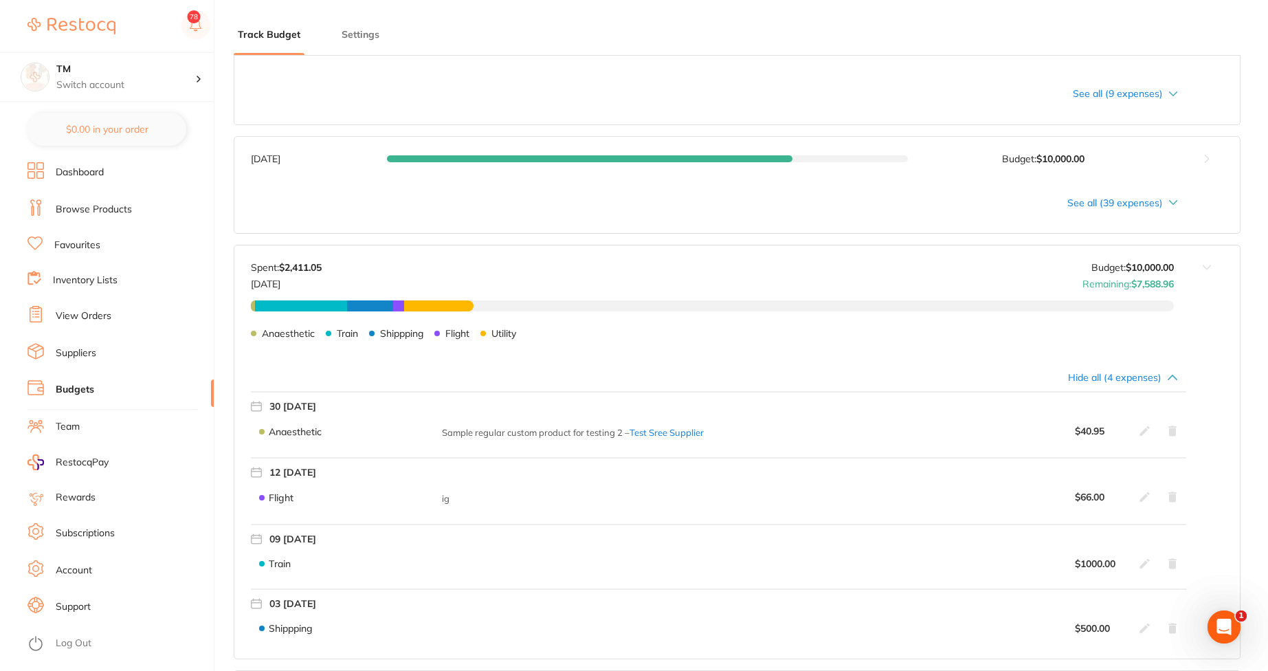
scroll to position [864, 0]
